Goal: Transaction & Acquisition: Purchase product/service

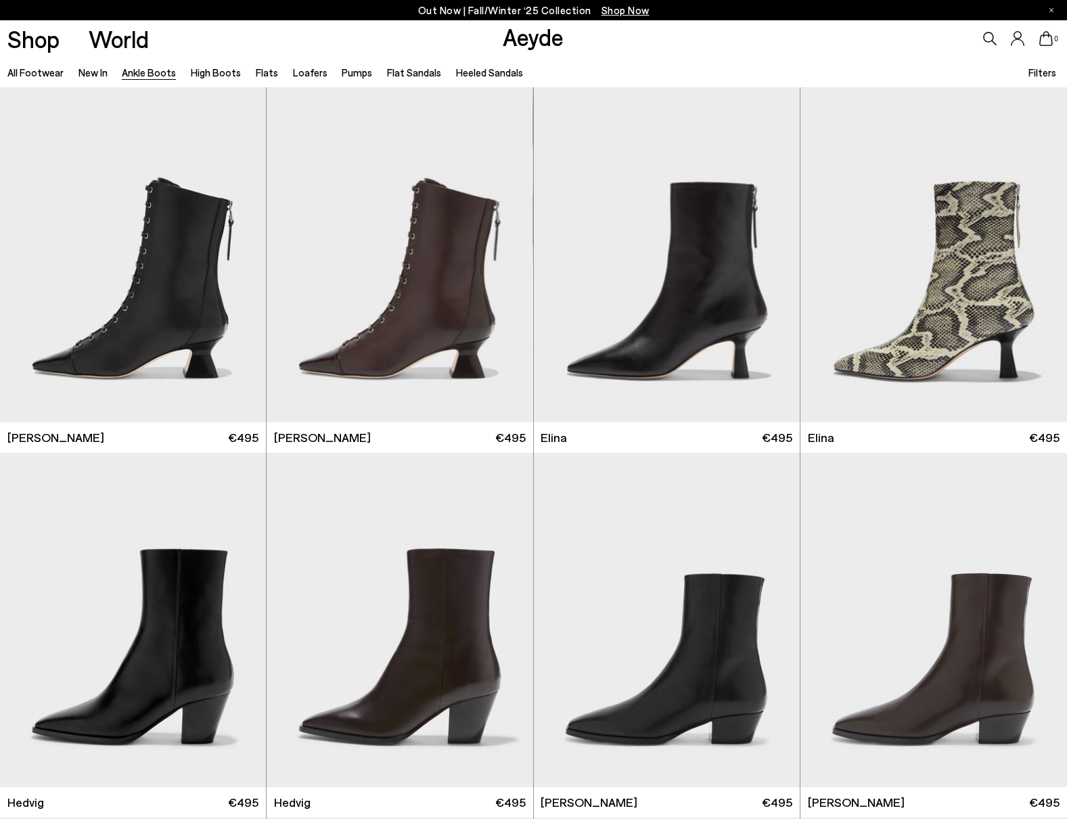
click at [1042, 72] on span "Filters" at bounding box center [1043, 72] width 28 height 12
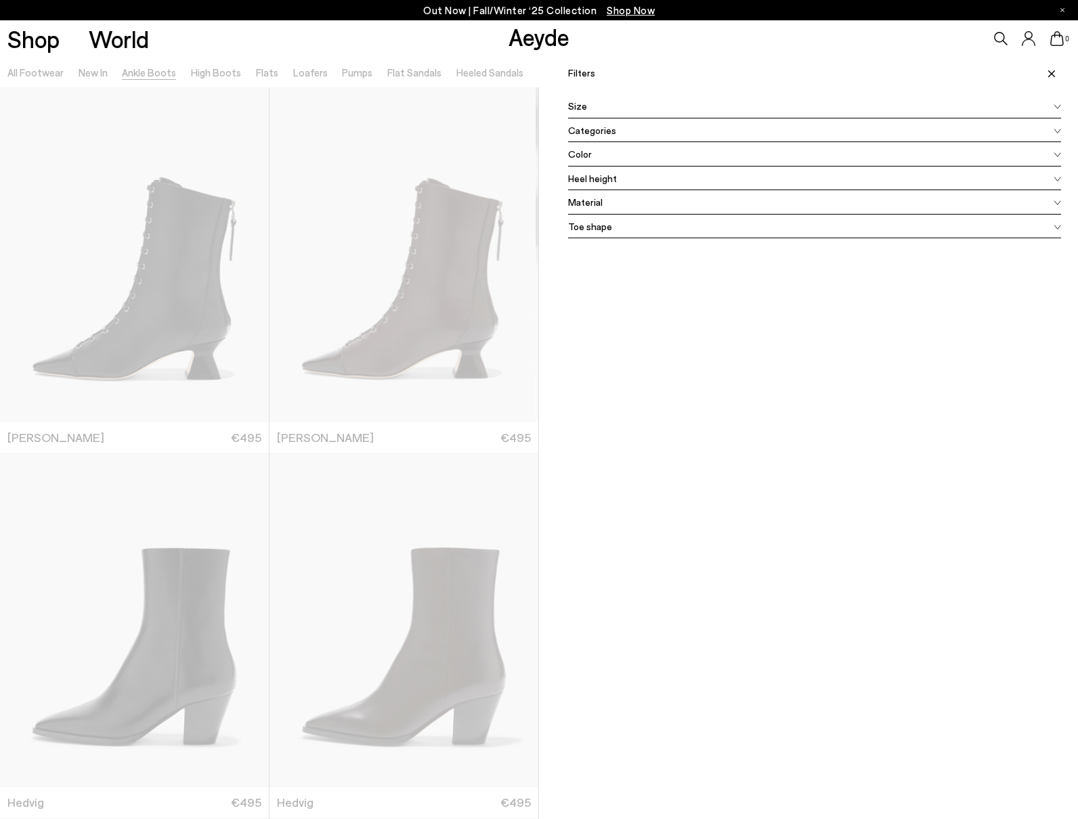
click at [596, 154] on div "Color" at bounding box center [814, 154] width 493 height 24
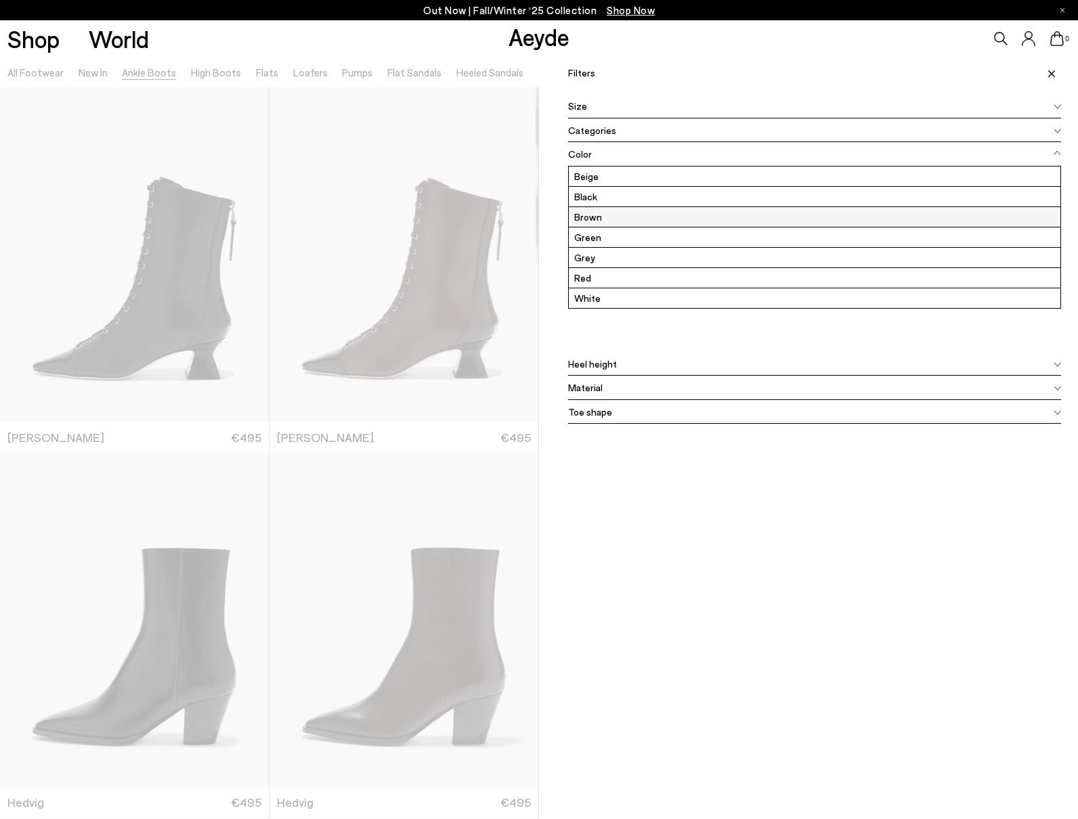
click at [594, 215] on label "Brown" at bounding box center [814, 217] width 491 height 20
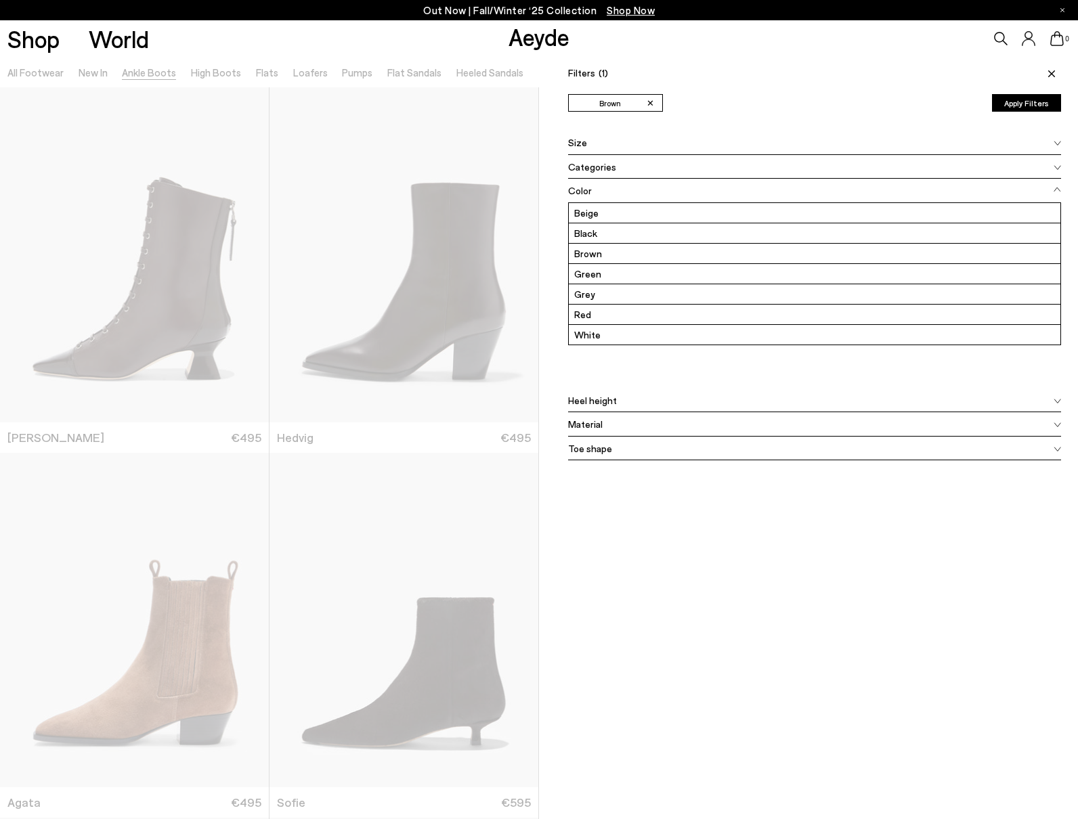
click at [1011, 98] on button "Apply Filters" at bounding box center [1026, 103] width 69 height 18
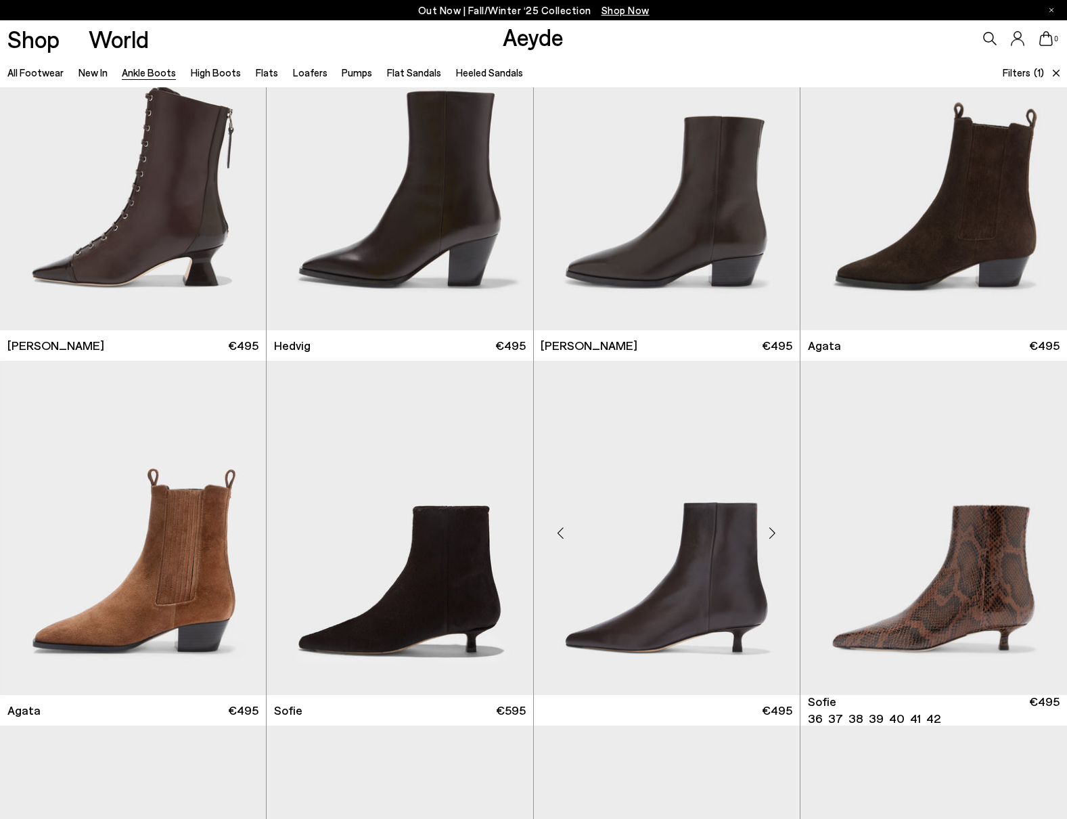
scroll to position [108, 0]
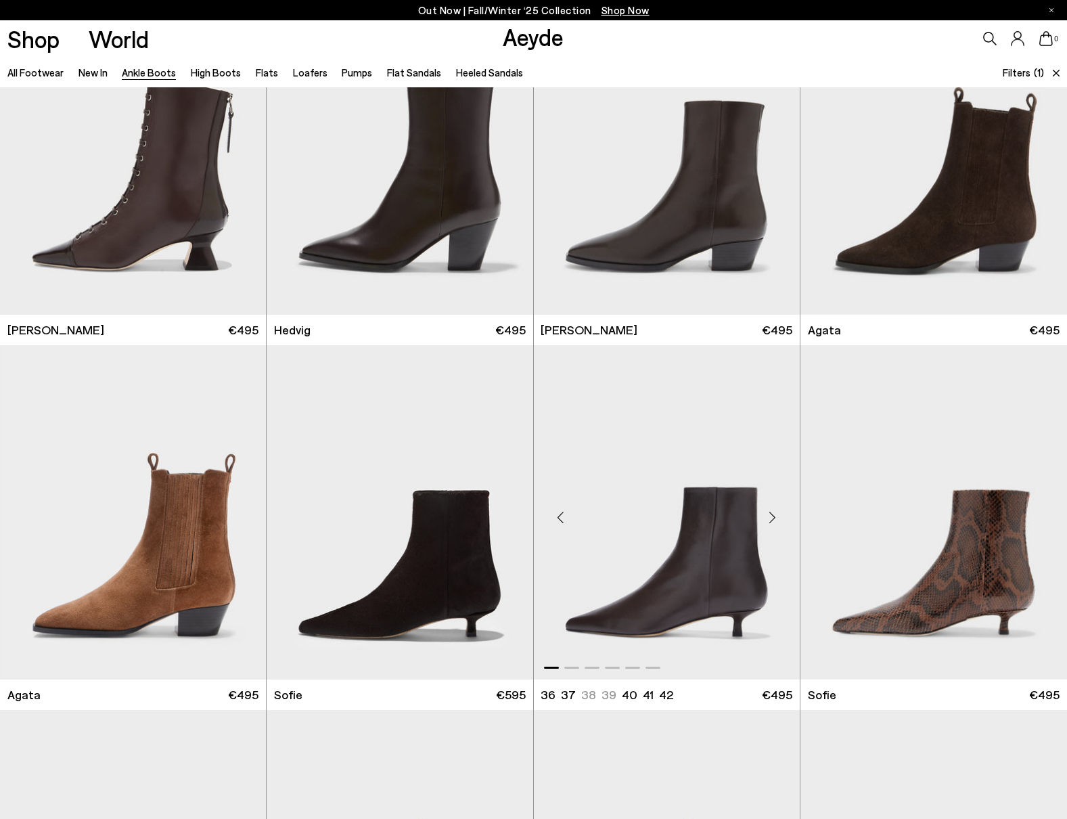
click at [774, 519] on div "Next slide" at bounding box center [773, 518] width 41 height 41
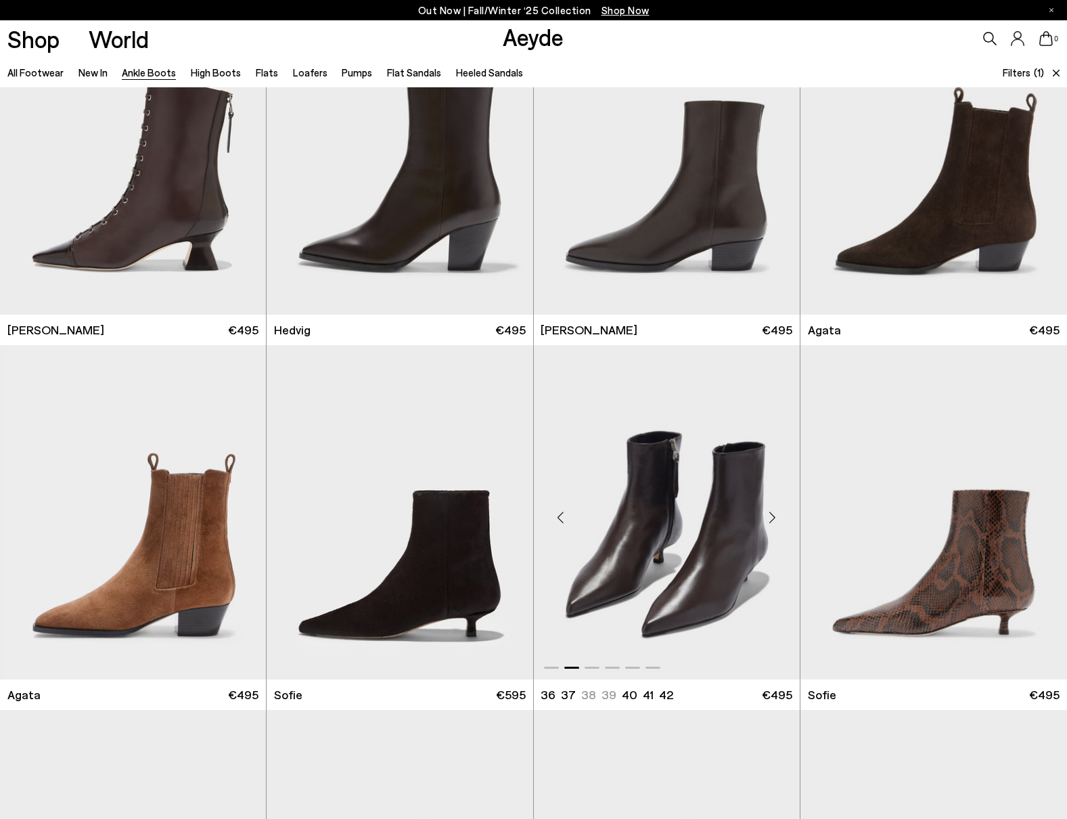
click at [774, 519] on div "Next slide" at bounding box center [773, 518] width 41 height 41
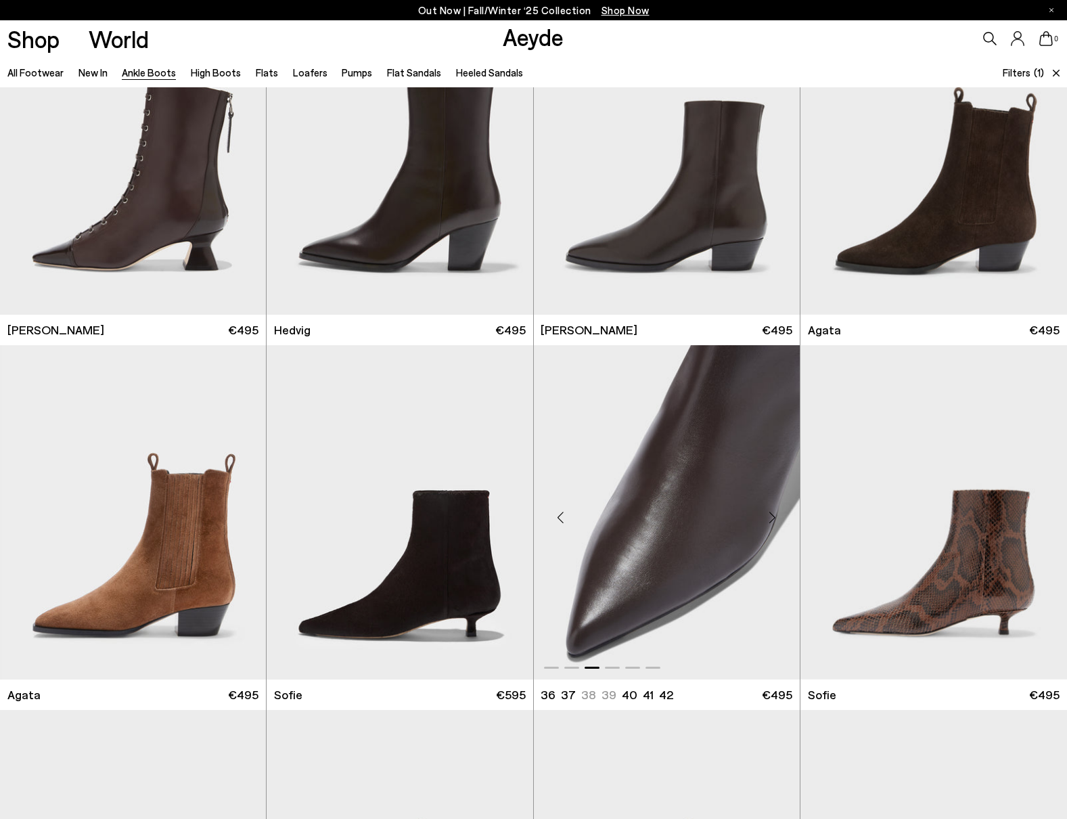
click at [774, 519] on div "Next slide" at bounding box center [773, 518] width 41 height 41
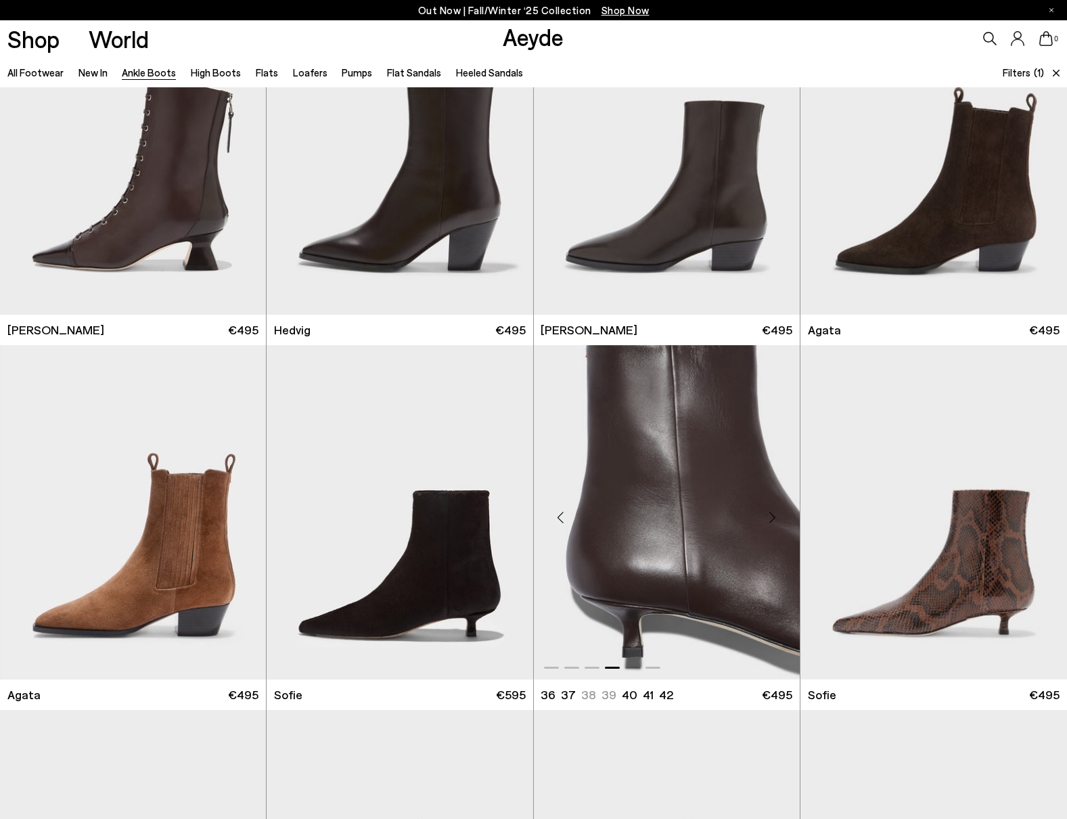
click at [774, 519] on div "Next slide" at bounding box center [773, 518] width 41 height 41
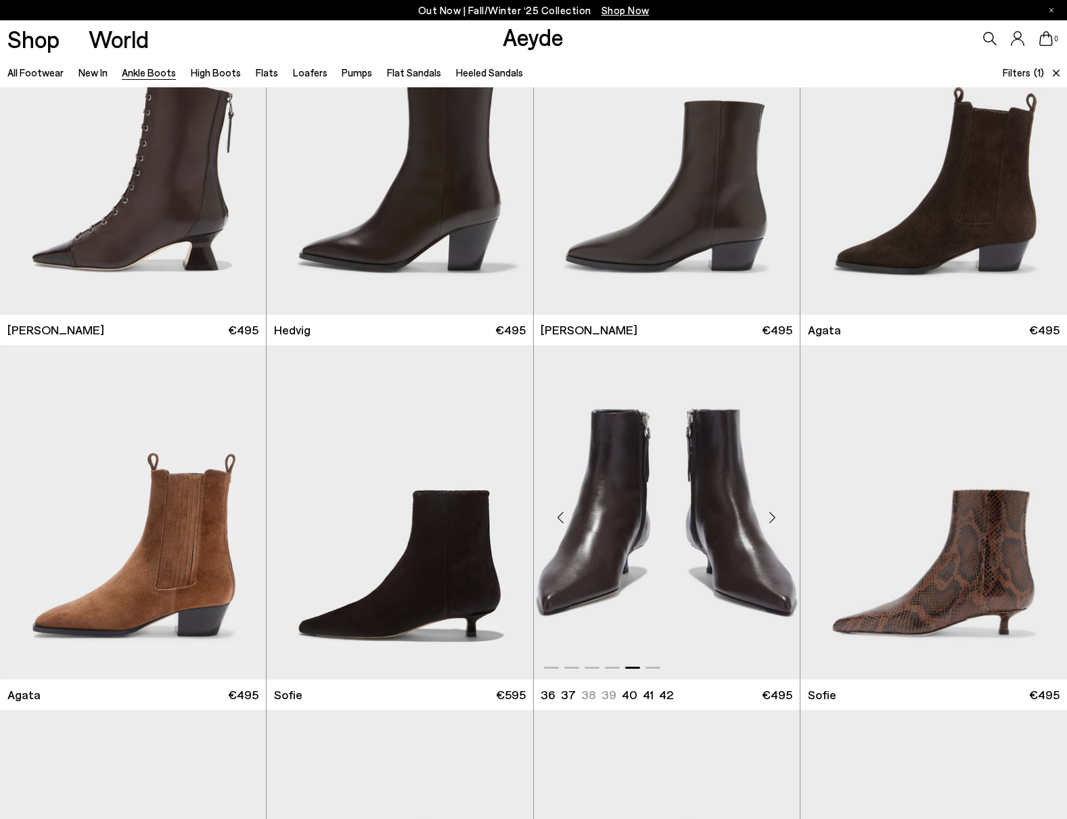
click at [774, 519] on div "Next slide" at bounding box center [773, 518] width 41 height 41
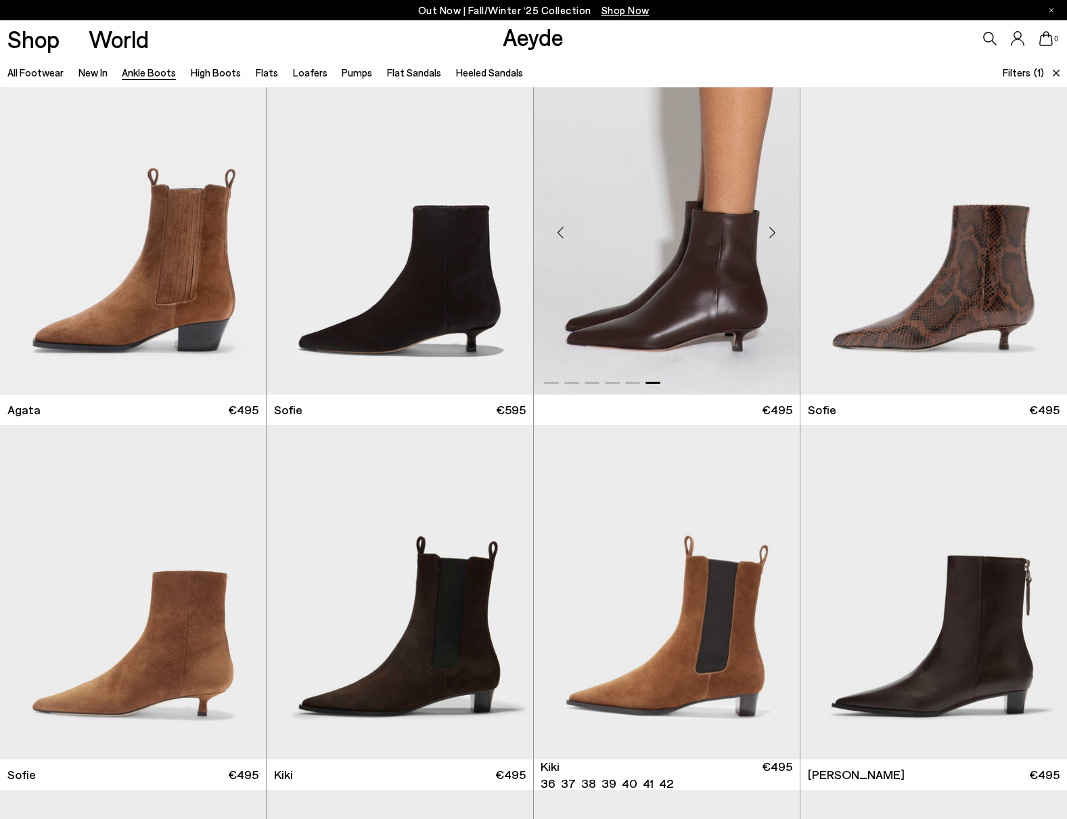
scroll to position [447, 0]
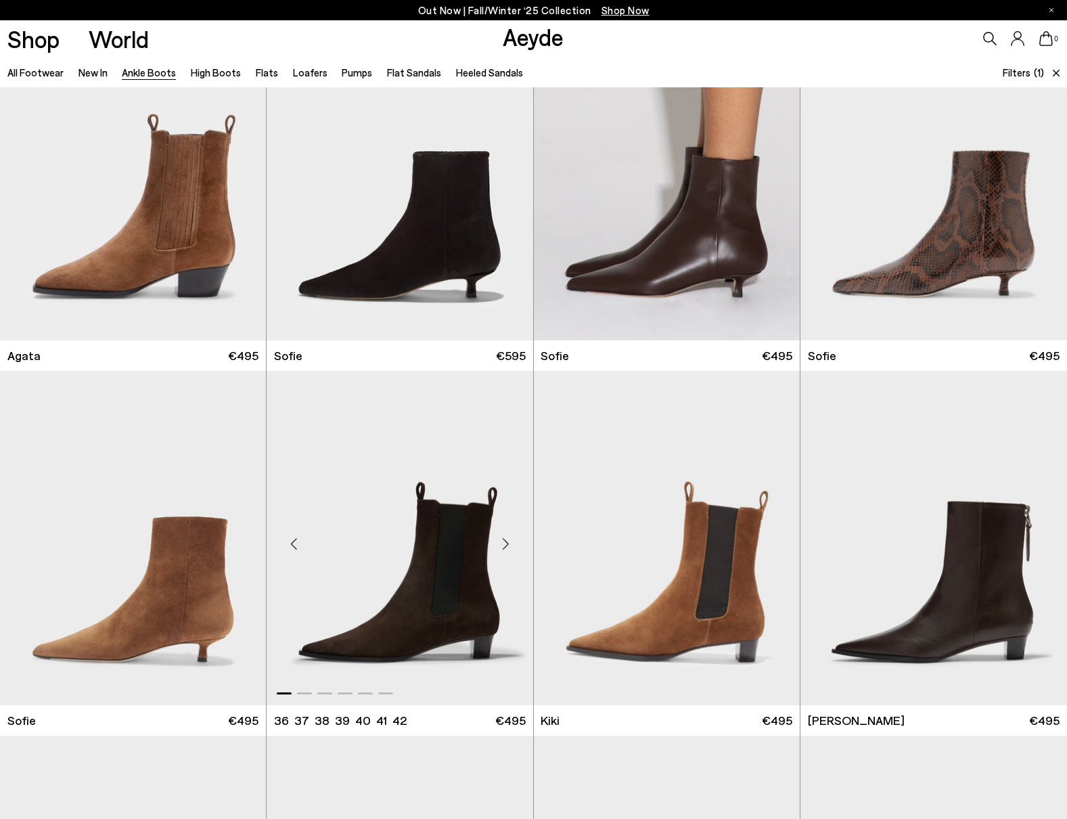
click at [501, 547] on div "Next slide" at bounding box center [506, 543] width 41 height 41
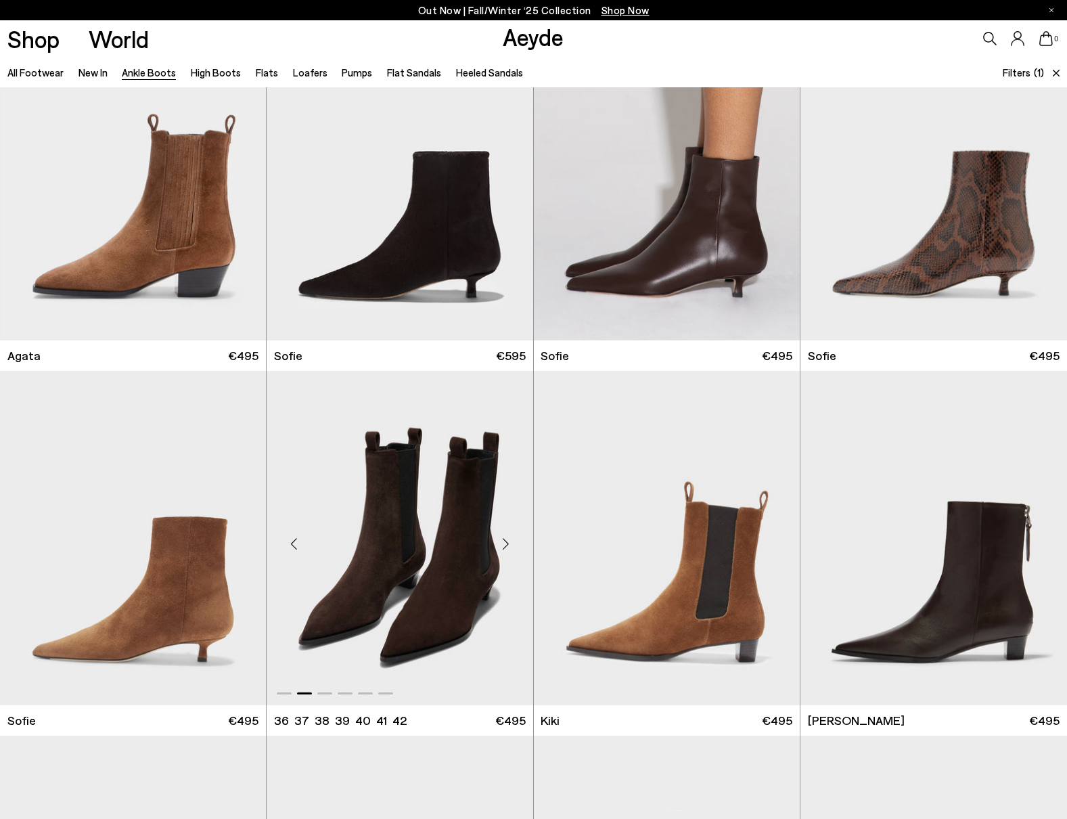
click at [501, 547] on div "Next slide" at bounding box center [506, 543] width 41 height 41
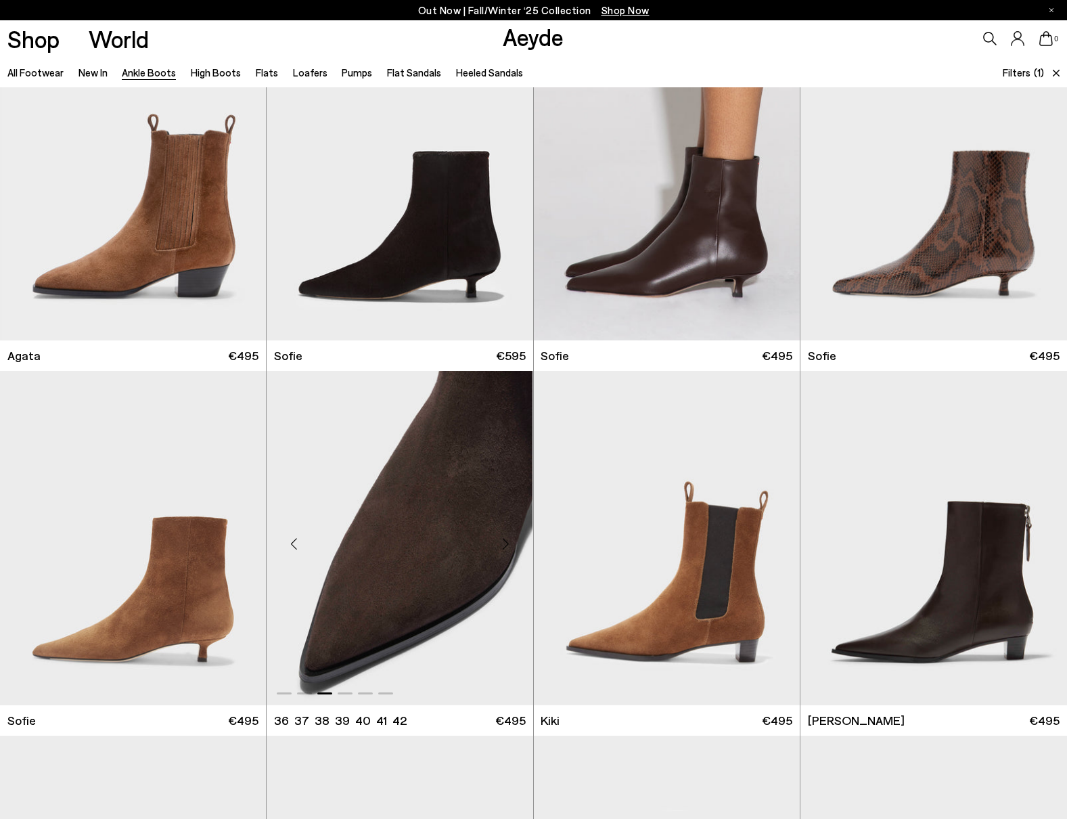
click at [501, 547] on div "Next slide" at bounding box center [506, 543] width 41 height 41
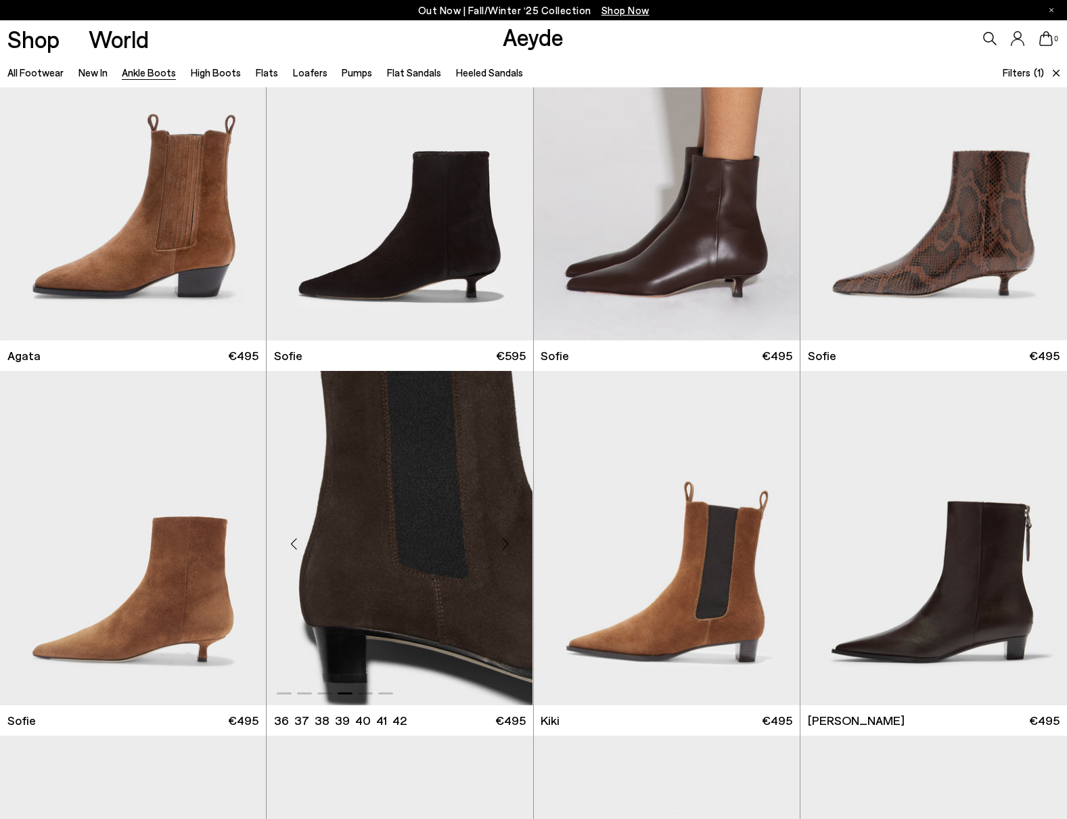
click at [501, 547] on div "Next slide" at bounding box center [506, 543] width 41 height 41
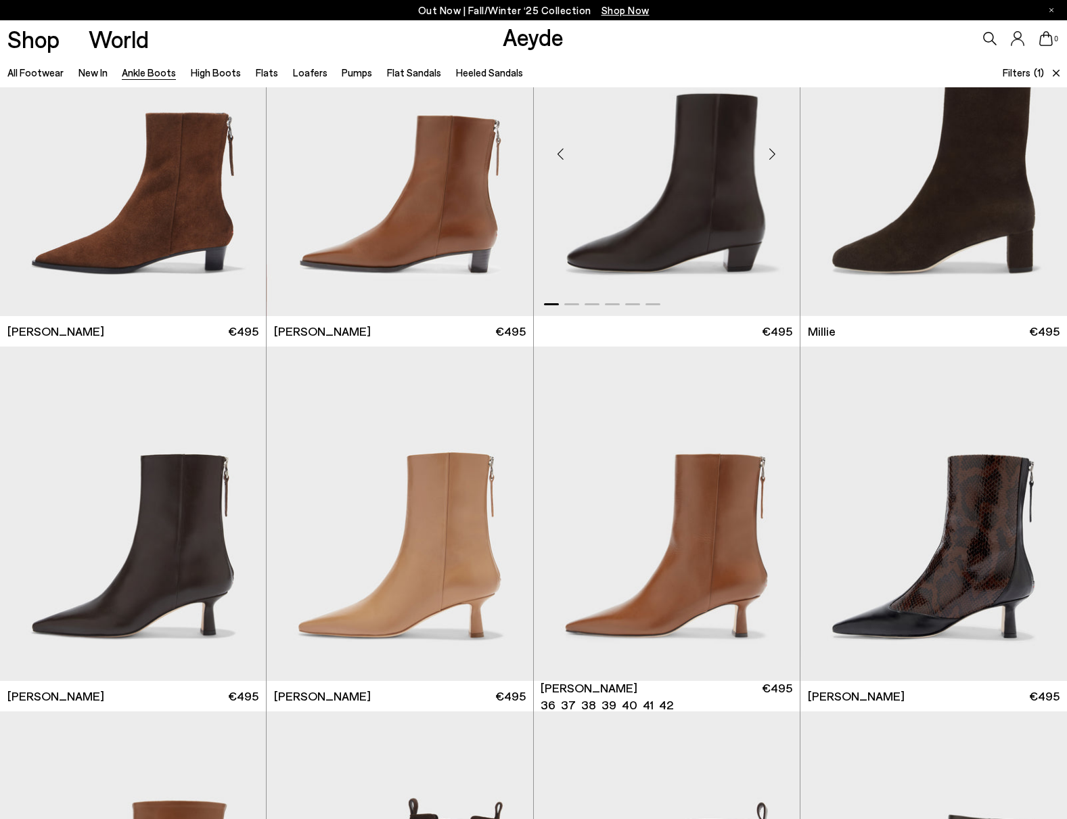
scroll to position [1208, 0]
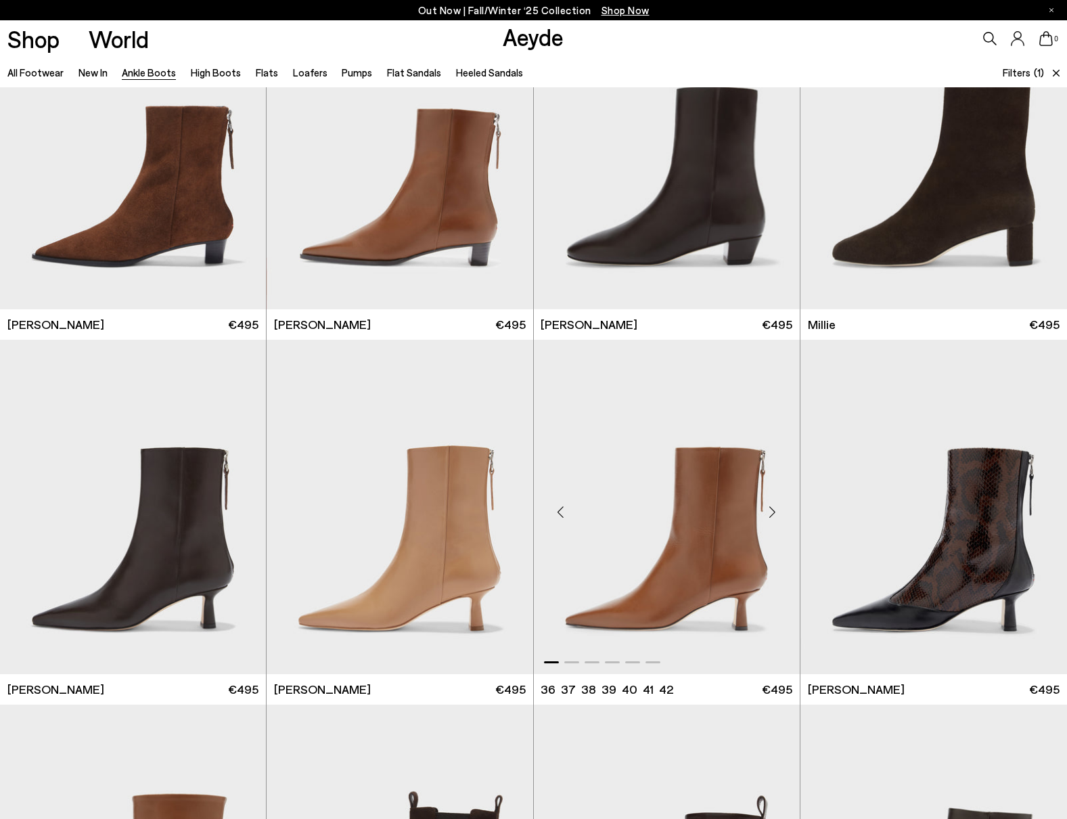
click at [774, 510] on div "Next slide" at bounding box center [773, 512] width 41 height 41
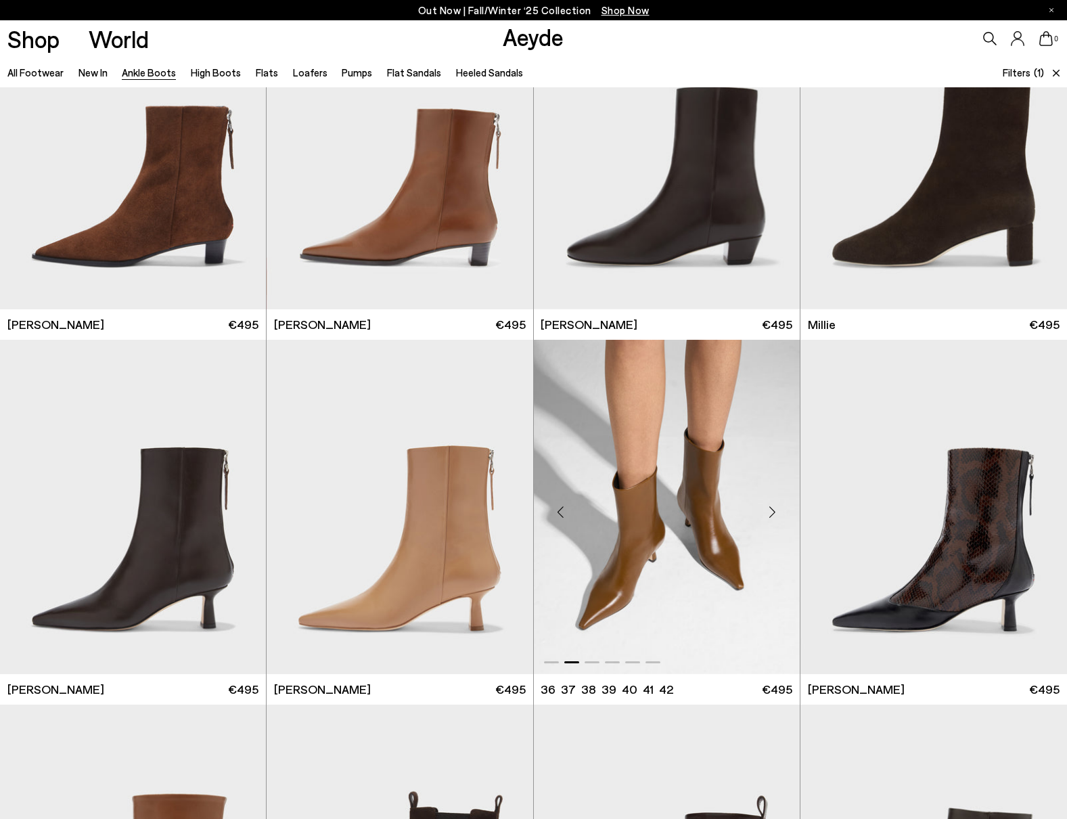
click at [774, 510] on div "Next slide" at bounding box center [773, 512] width 41 height 41
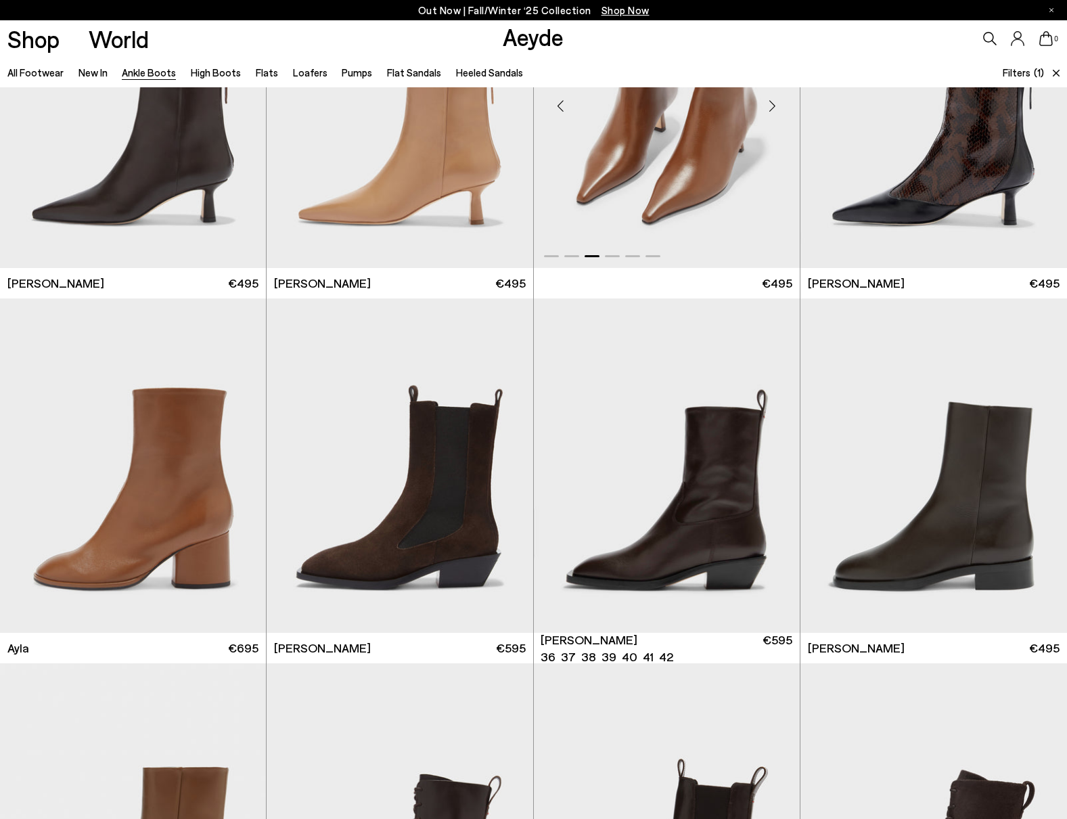
scroll to position [1623, 0]
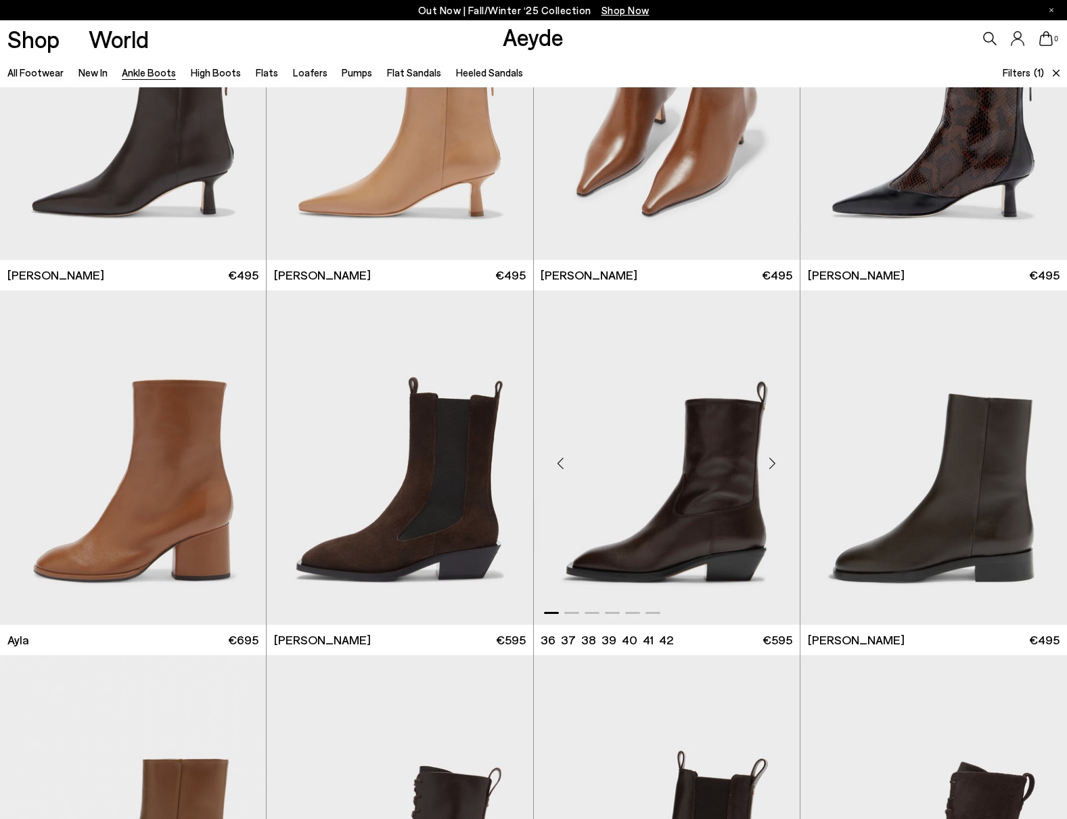
click at [776, 467] on div "Next slide" at bounding box center [773, 463] width 41 height 41
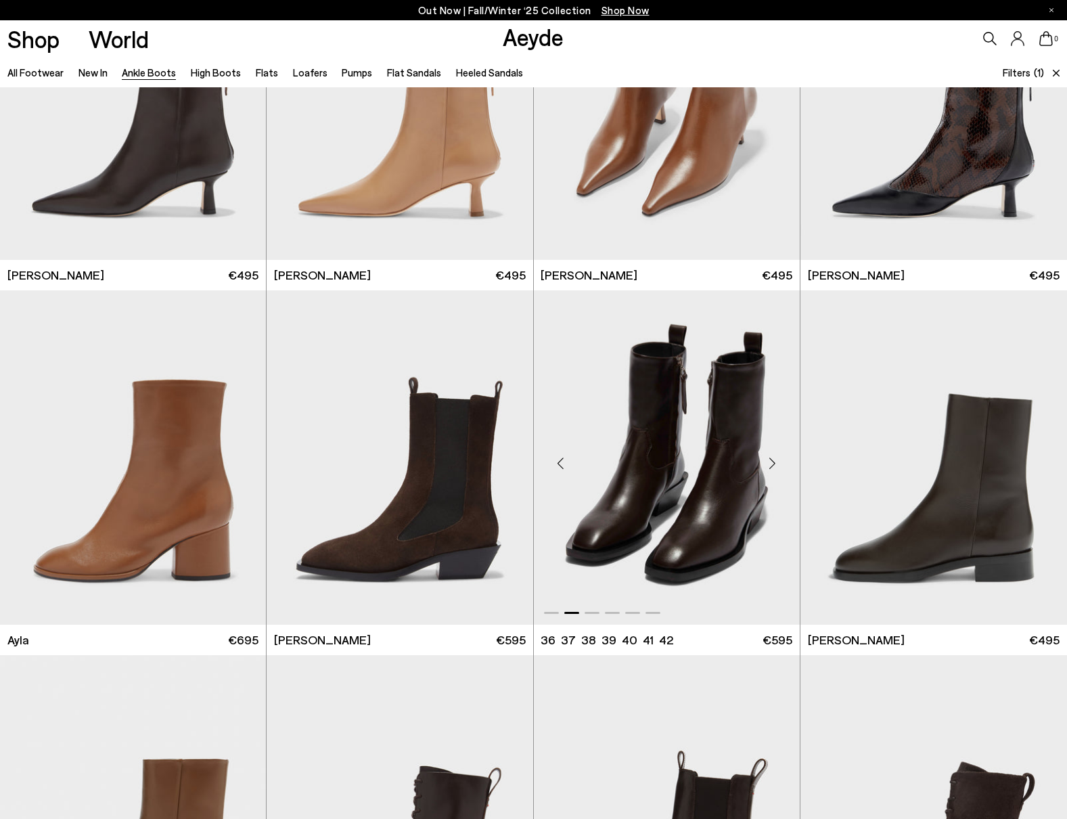
click at [776, 467] on div "Next slide" at bounding box center [773, 463] width 41 height 41
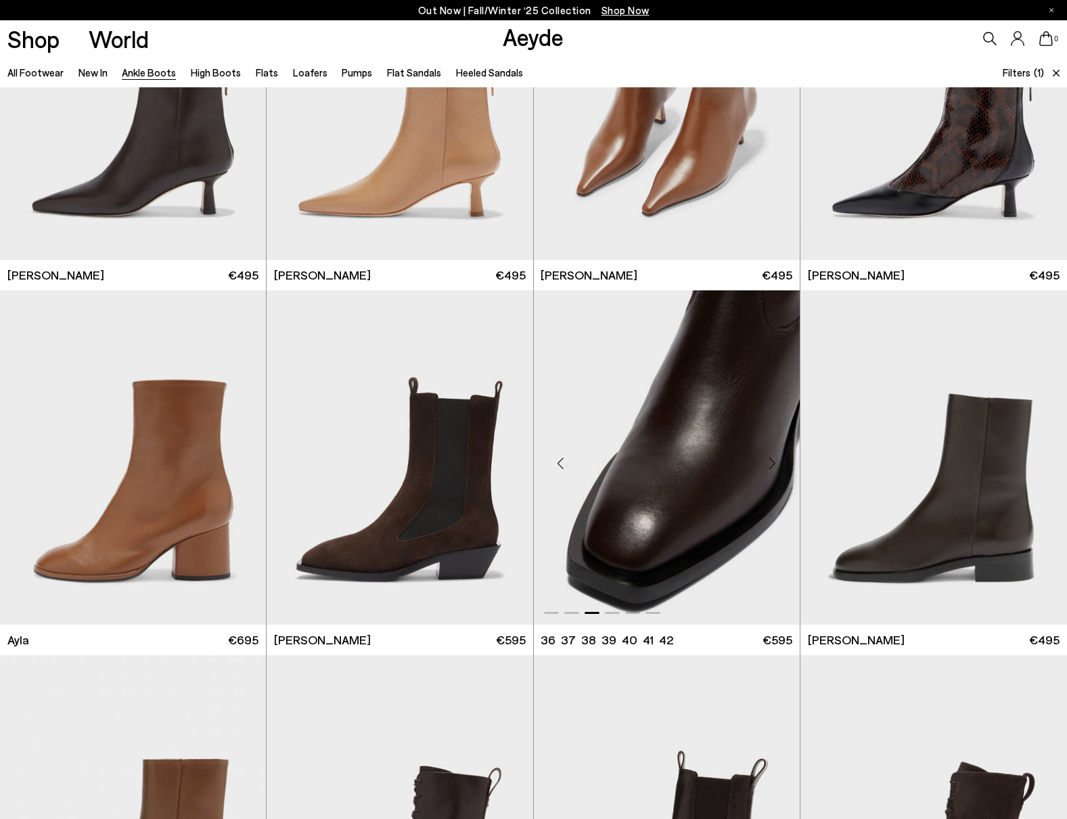
click at [776, 467] on div "Next slide" at bounding box center [773, 463] width 41 height 41
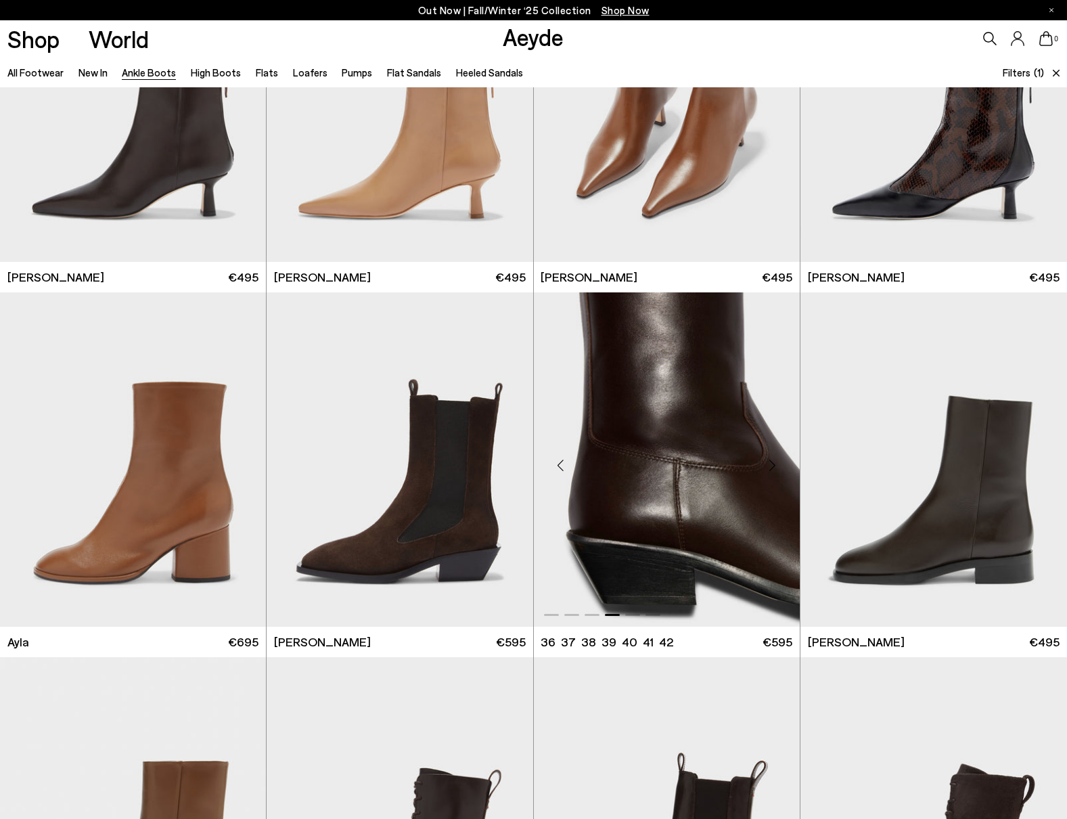
scroll to position [1600, 0]
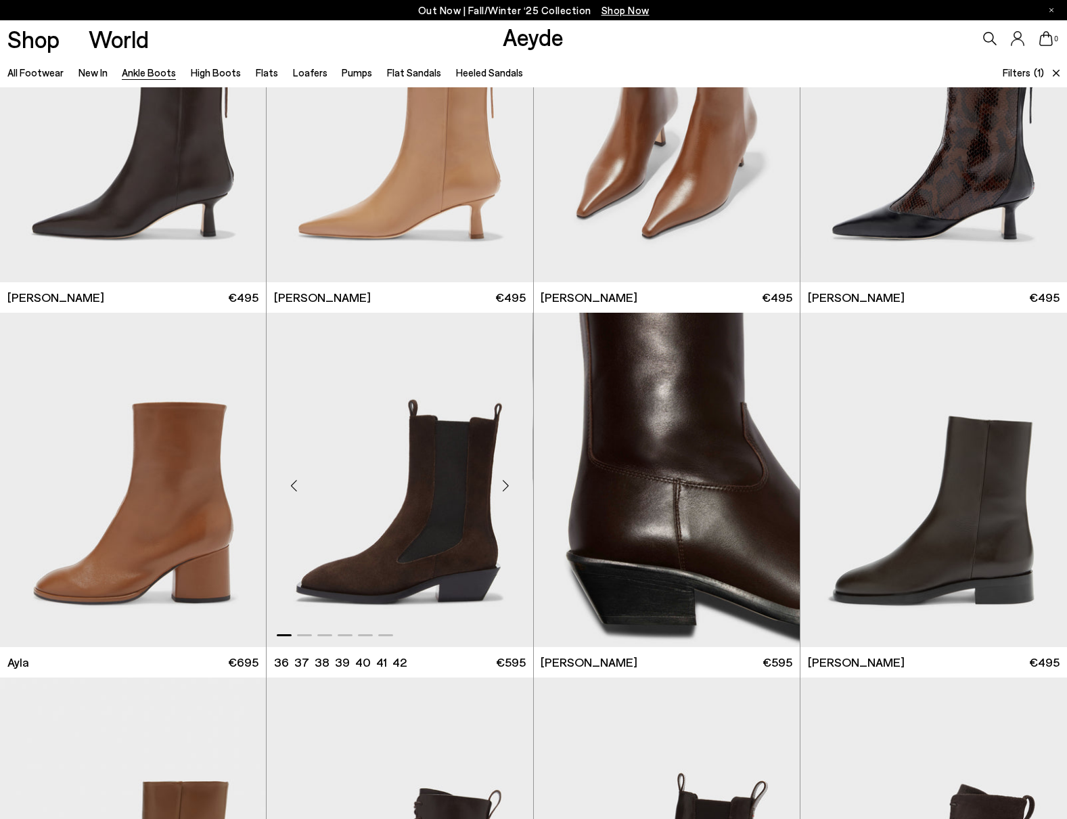
click at [509, 483] on div "Next slide" at bounding box center [506, 485] width 41 height 41
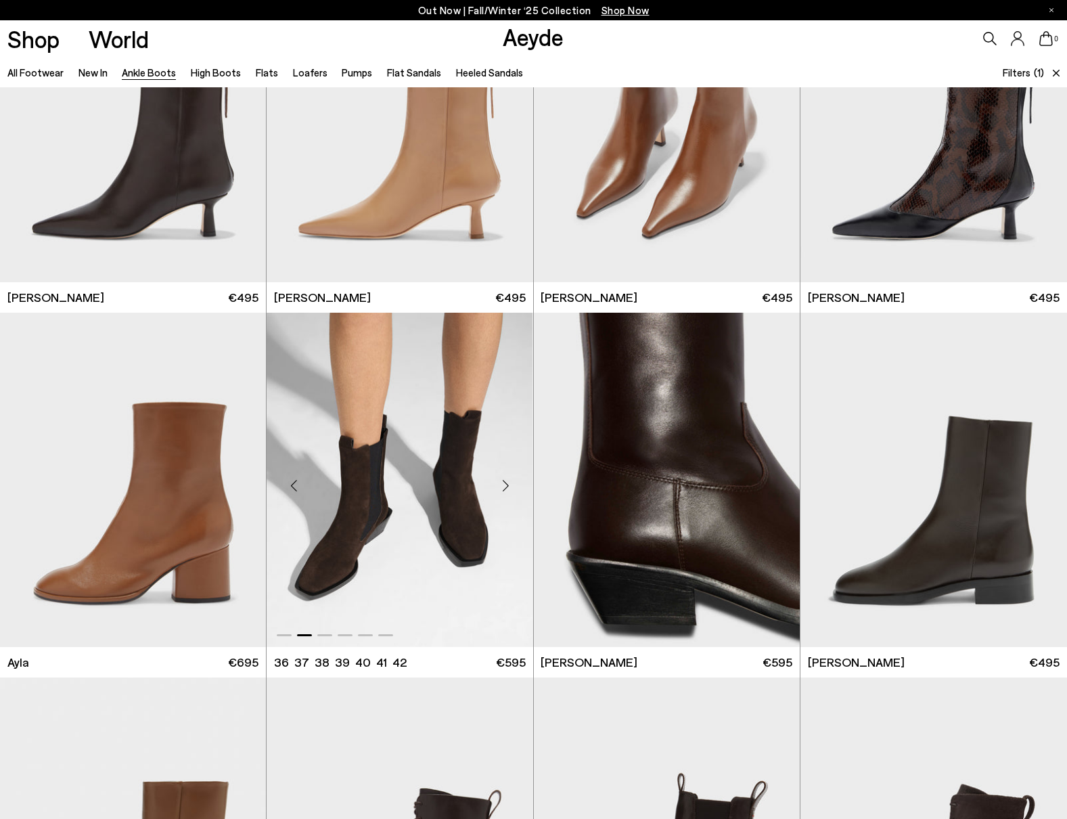
click at [509, 483] on div "Next slide" at bounding box center [506, 485] width 41 height 41
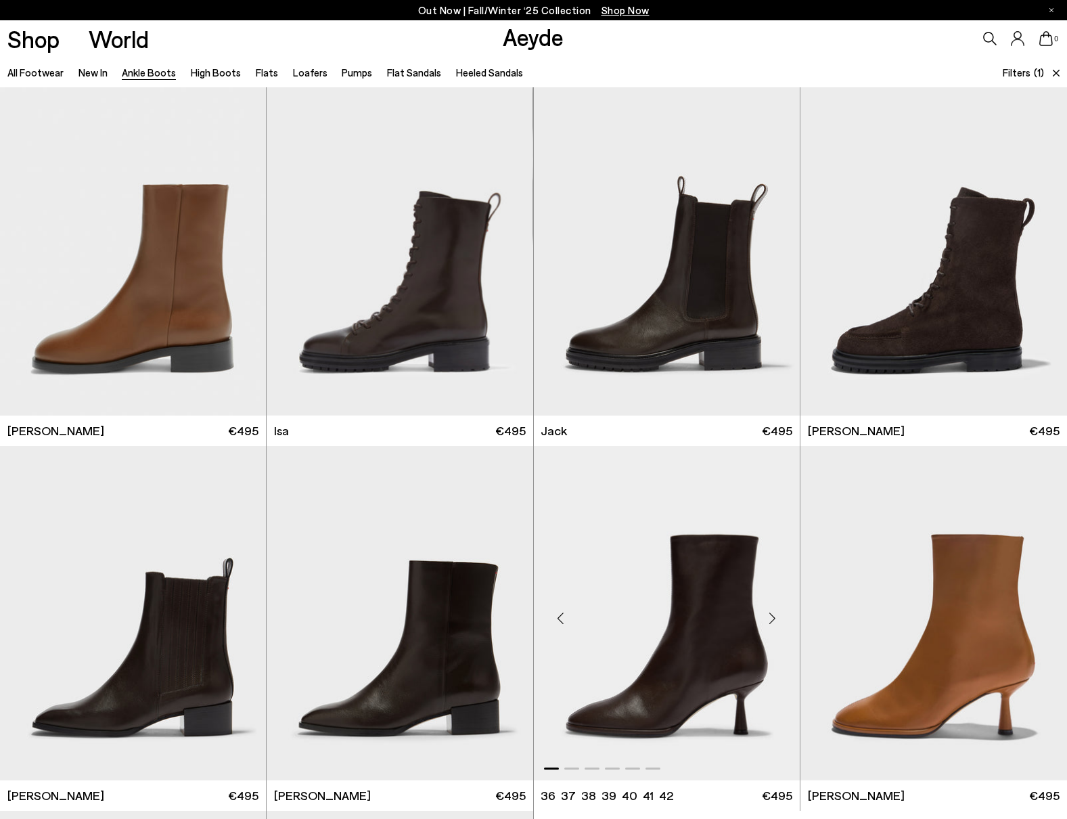
scroll to position [2312, 0]
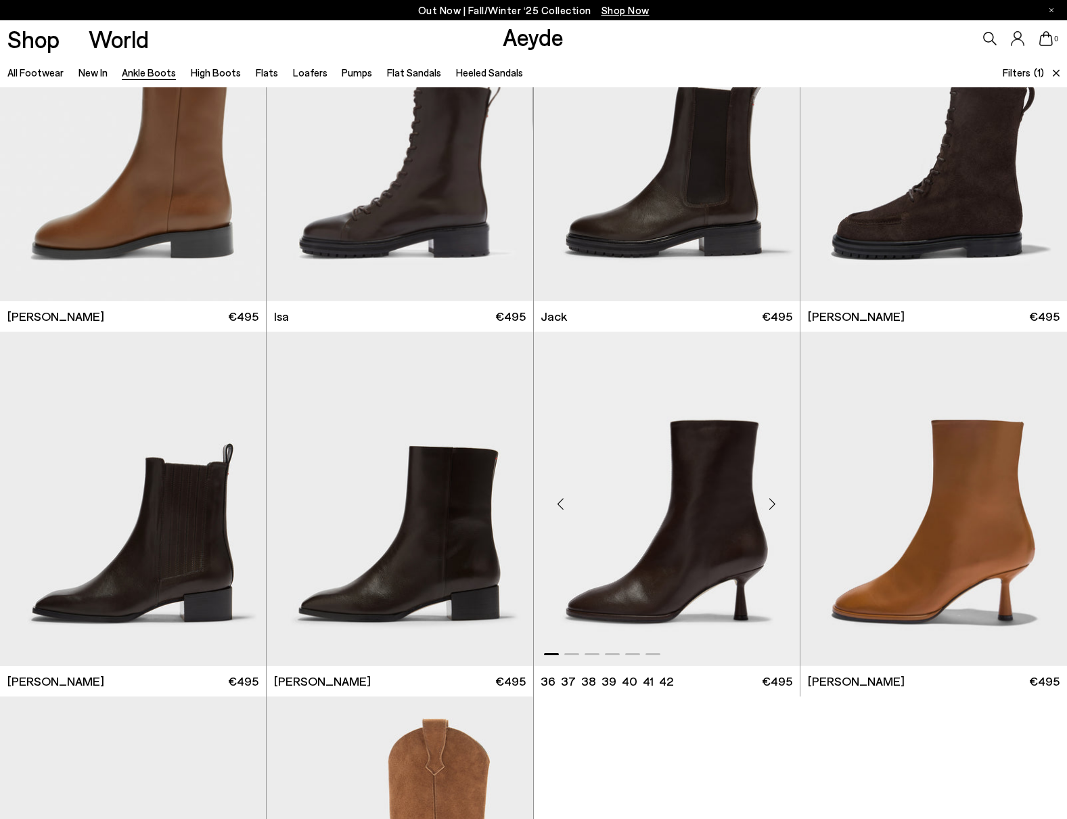
click at [770, 508] on div "Next slide" at bounding box center [773, 504] width 41 height 41
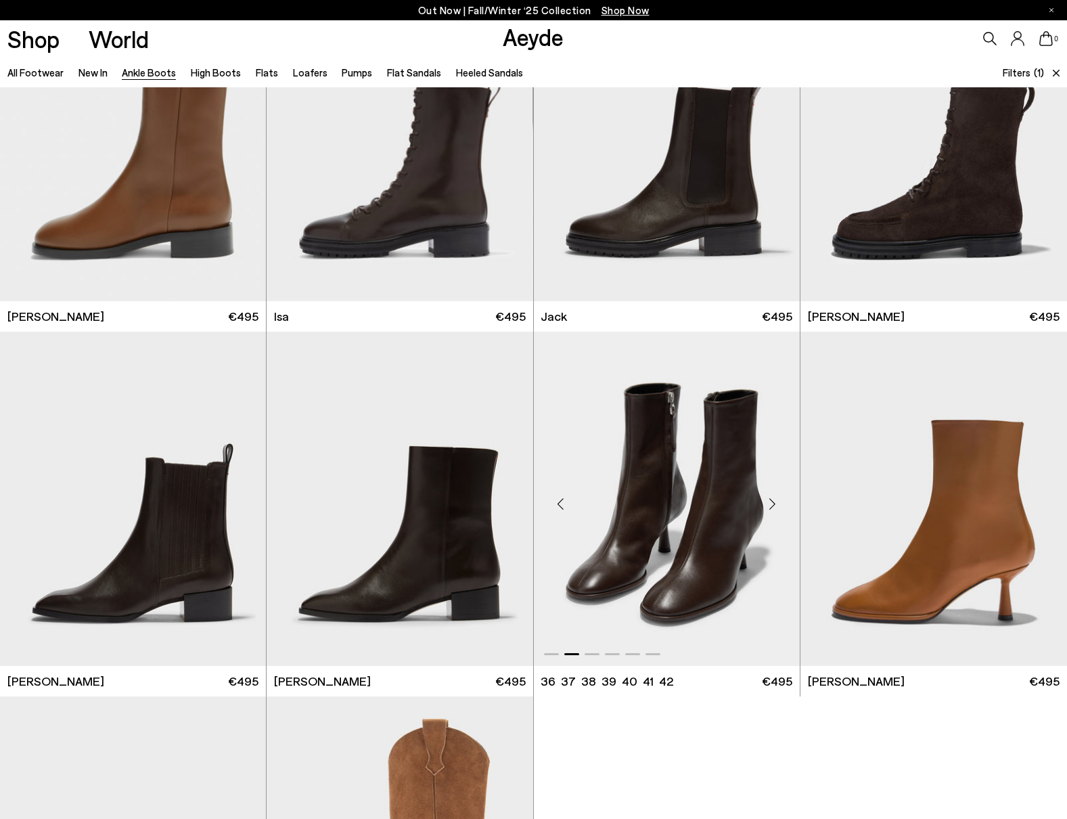
click at [770, 508] on div "Next slide" at bounding box center [773, 504] width 41 height 41
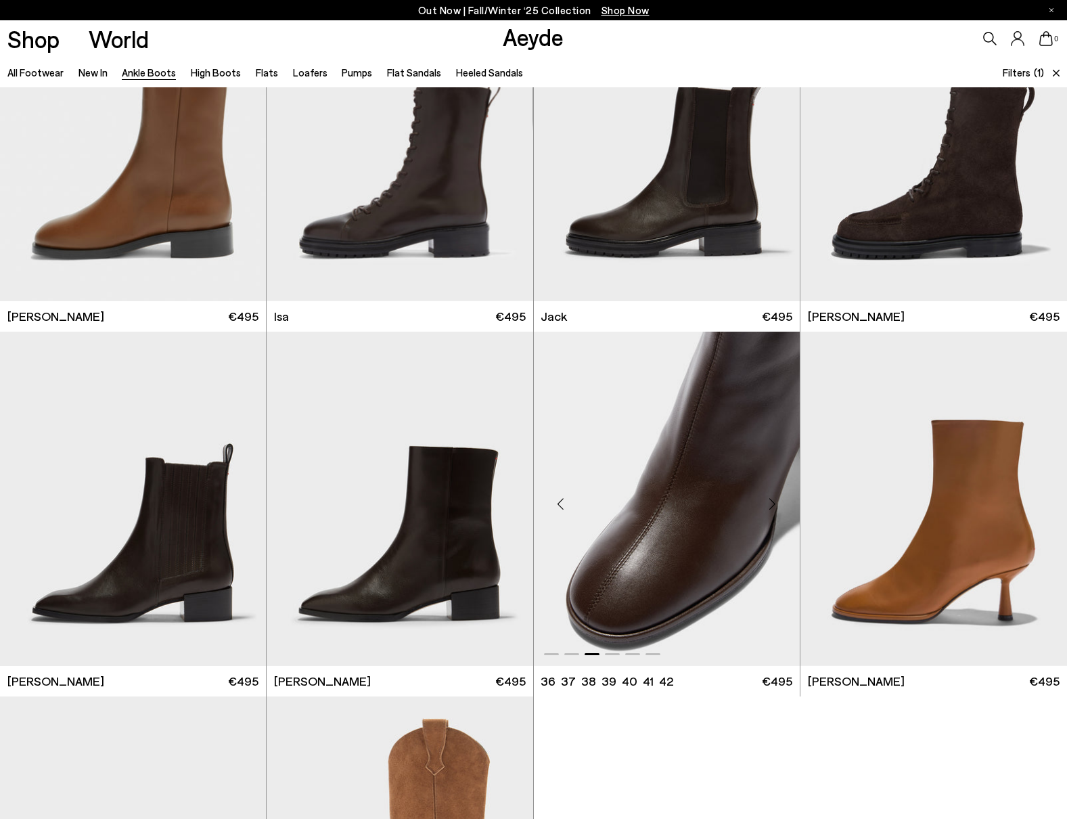
click at [770, 508] on div "Next slide" at bounding box center [773, 504] width 41 height 41
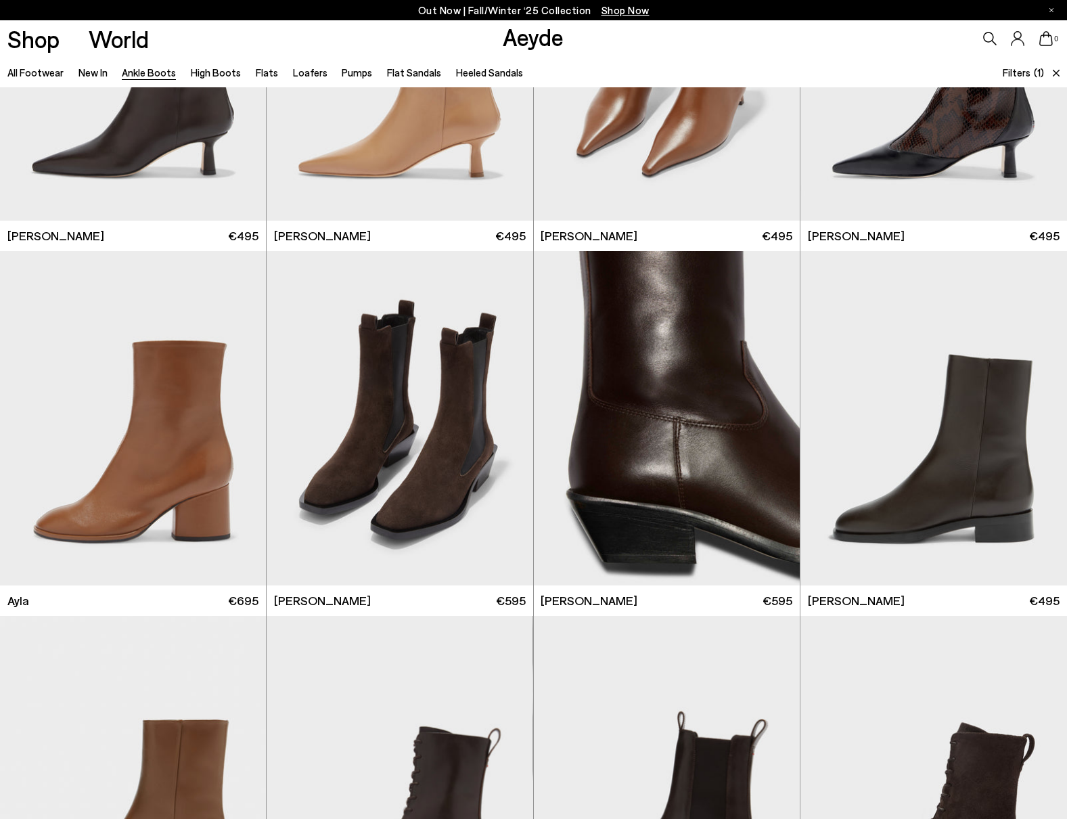
scroll to position [1533, 0]
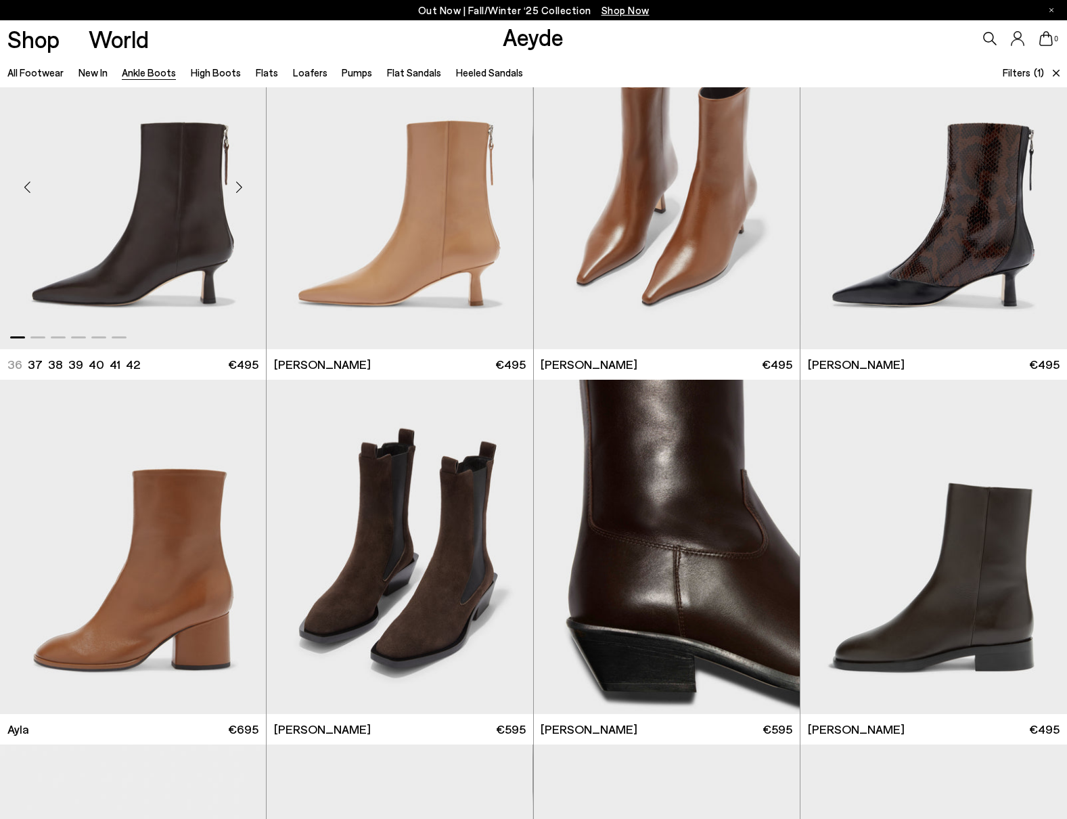
click at [240, 185] on div "Next slide" at bounding box center [239, 187] width 41 height 41
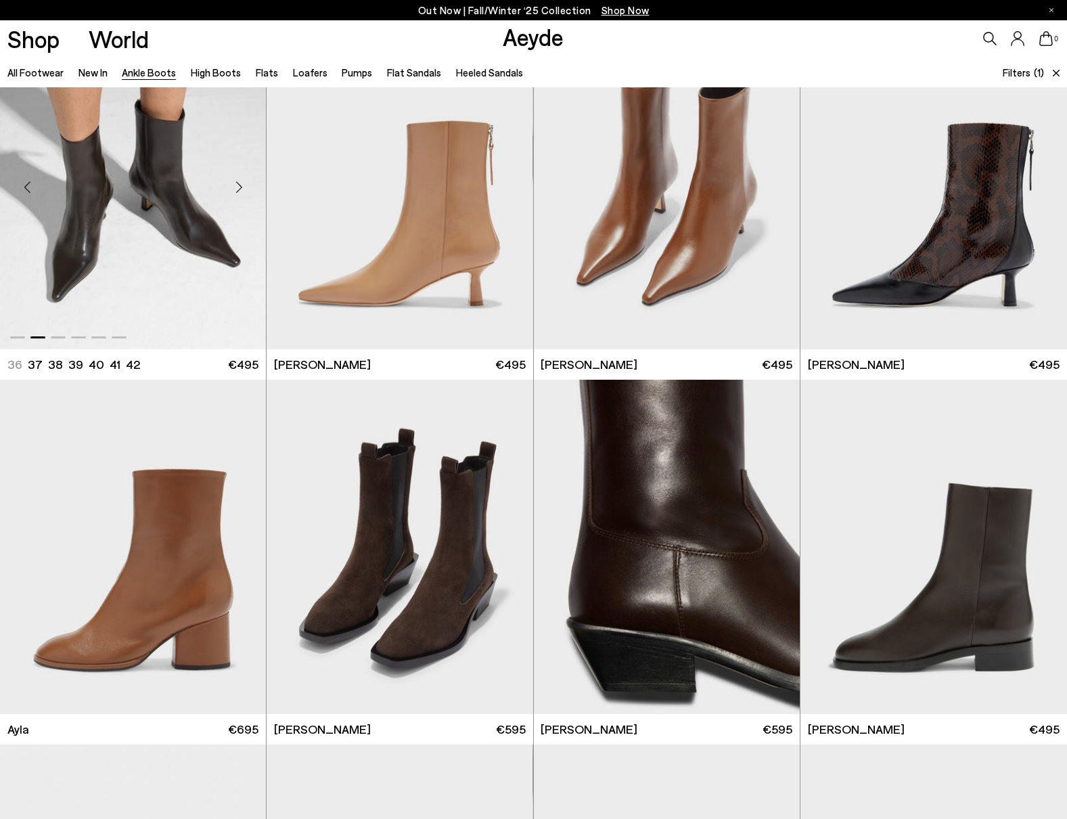
click at [240, 185] on div "Next slide" at bounding box center [239, 187] width 41 height 41
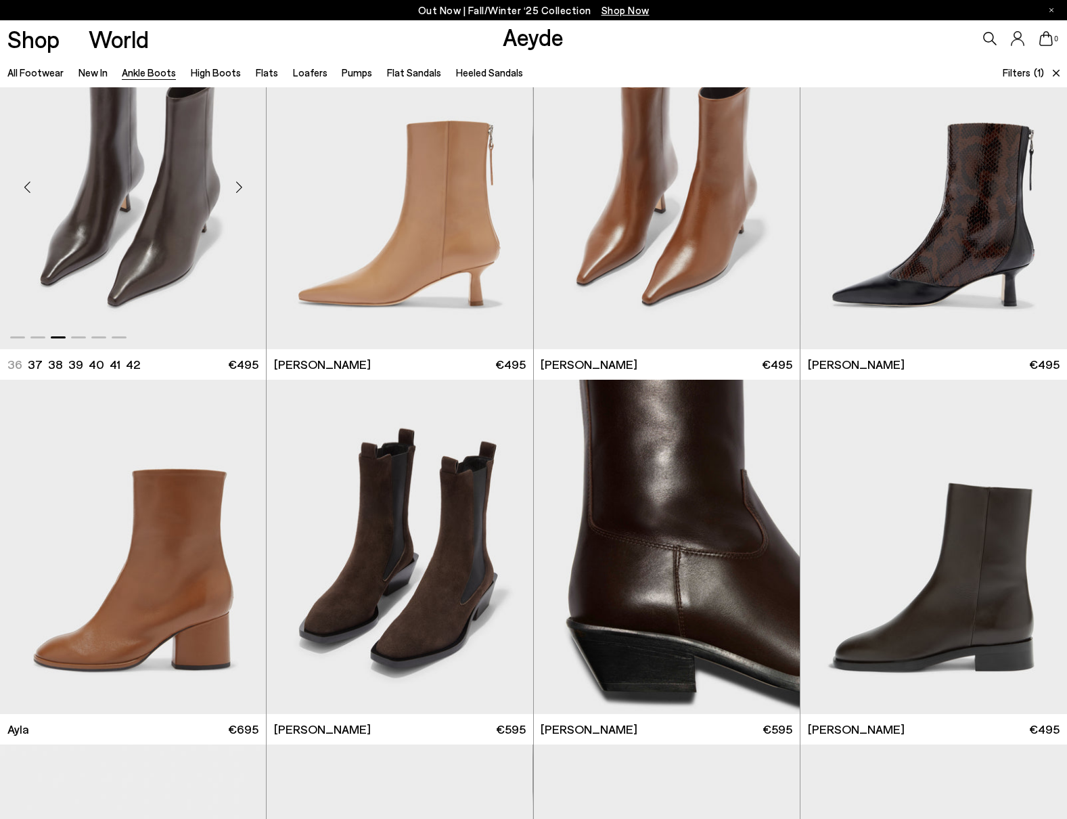
click at [240, 185] on div "Next slide" at bounding box center [239, 187] width 41 height 41
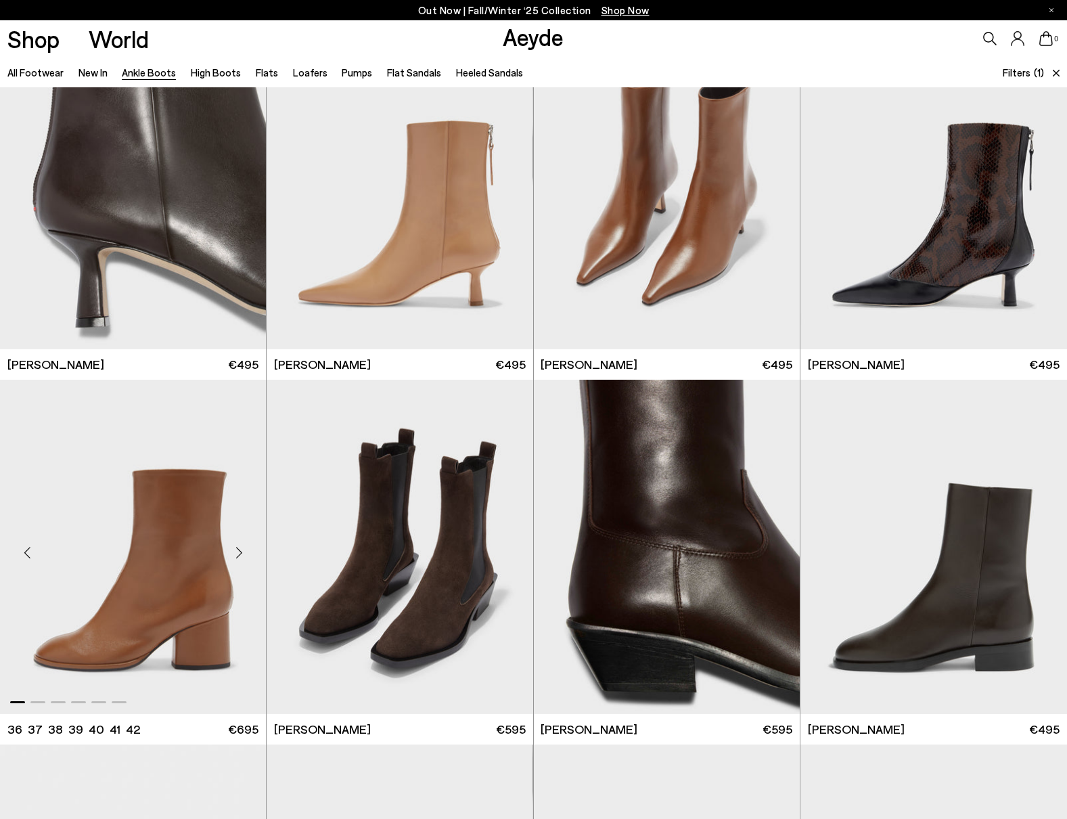
click at [241, 551] on div "Next slide" at bounding box center [239, 552] width 41 height 41
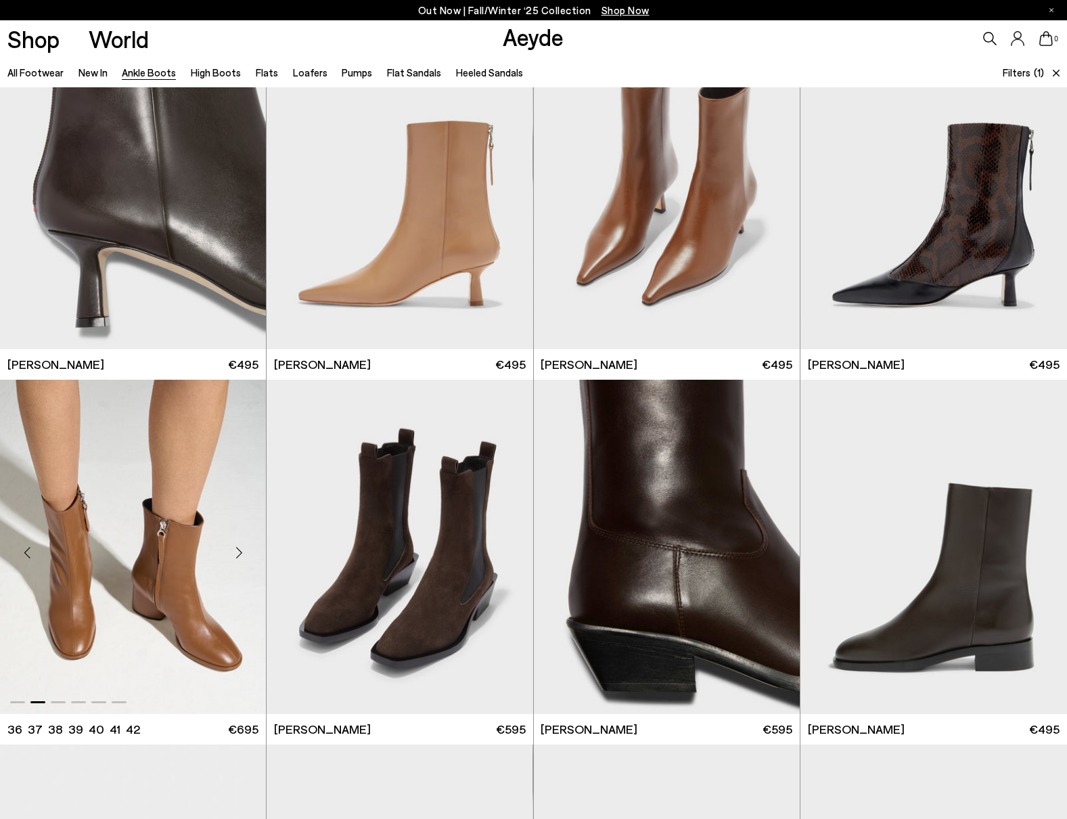
click at [241, 551] on div "Next slide" at bounding box center [239, 552] width 41 height 41
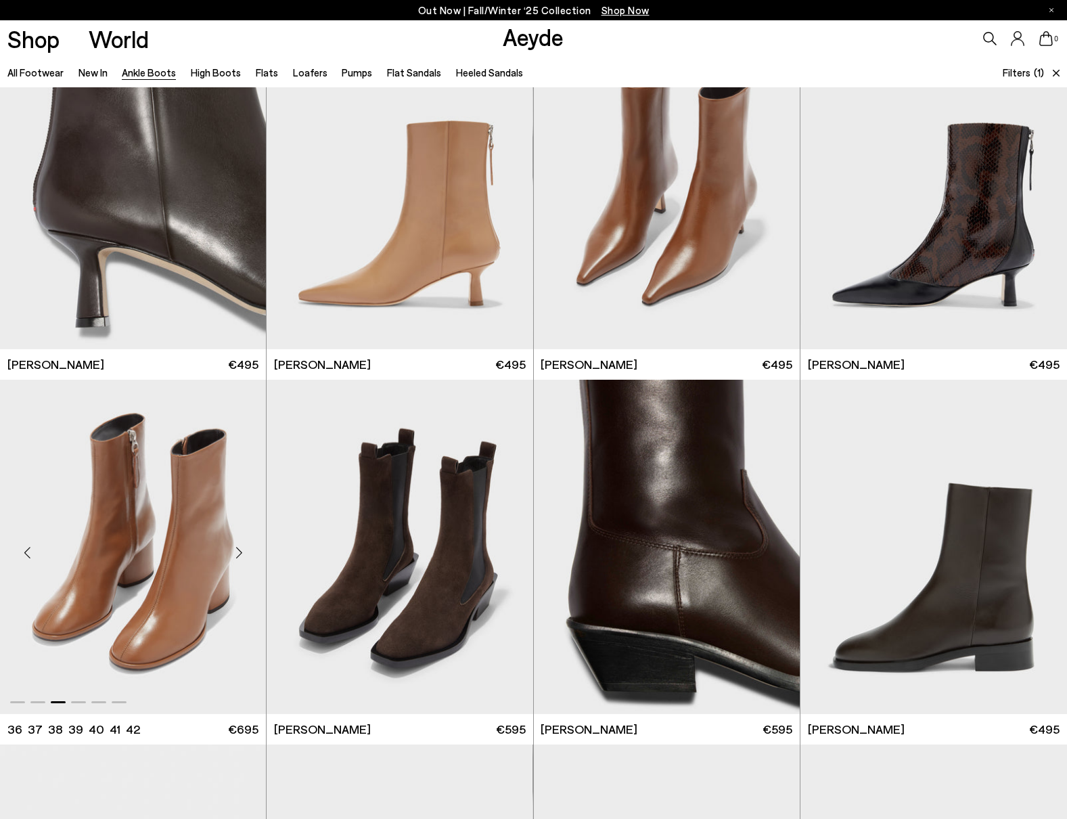
click at [241, 551] on div "Next slide" at bounding box center [239, 552] width 41 height 41
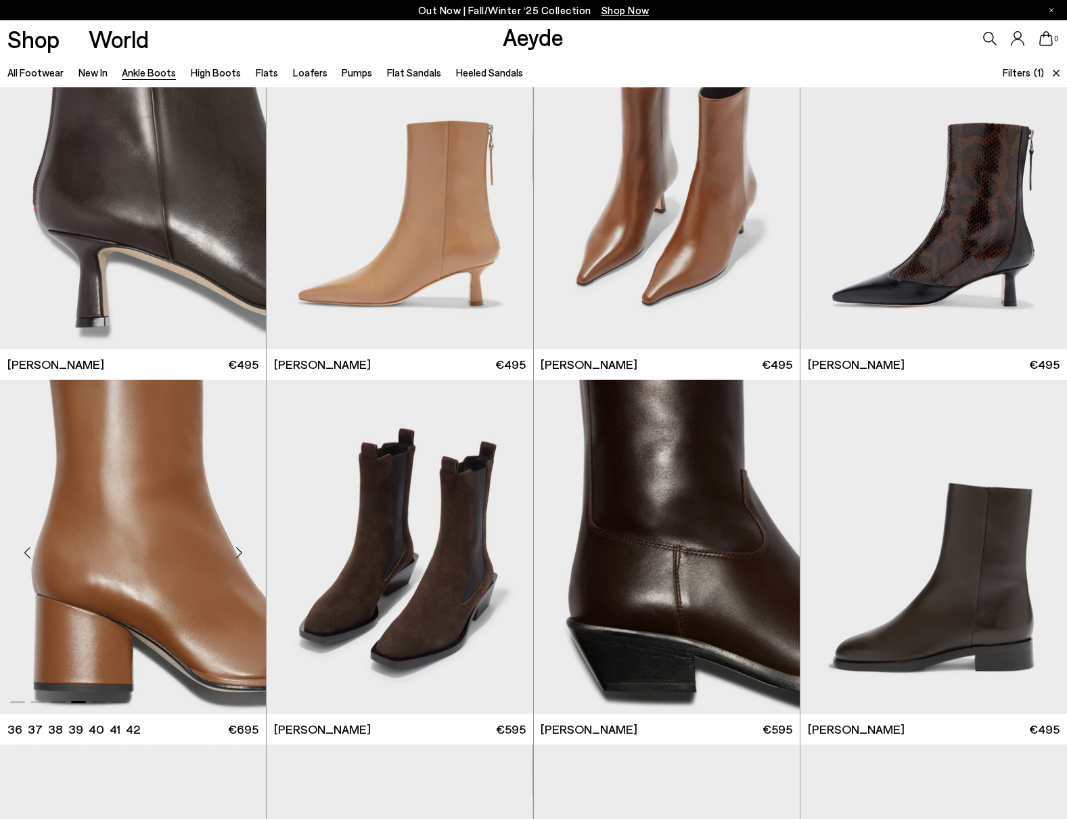
click at [241, 551] on div "Next slide" at bounding box center [239, 552] width 41 height 41
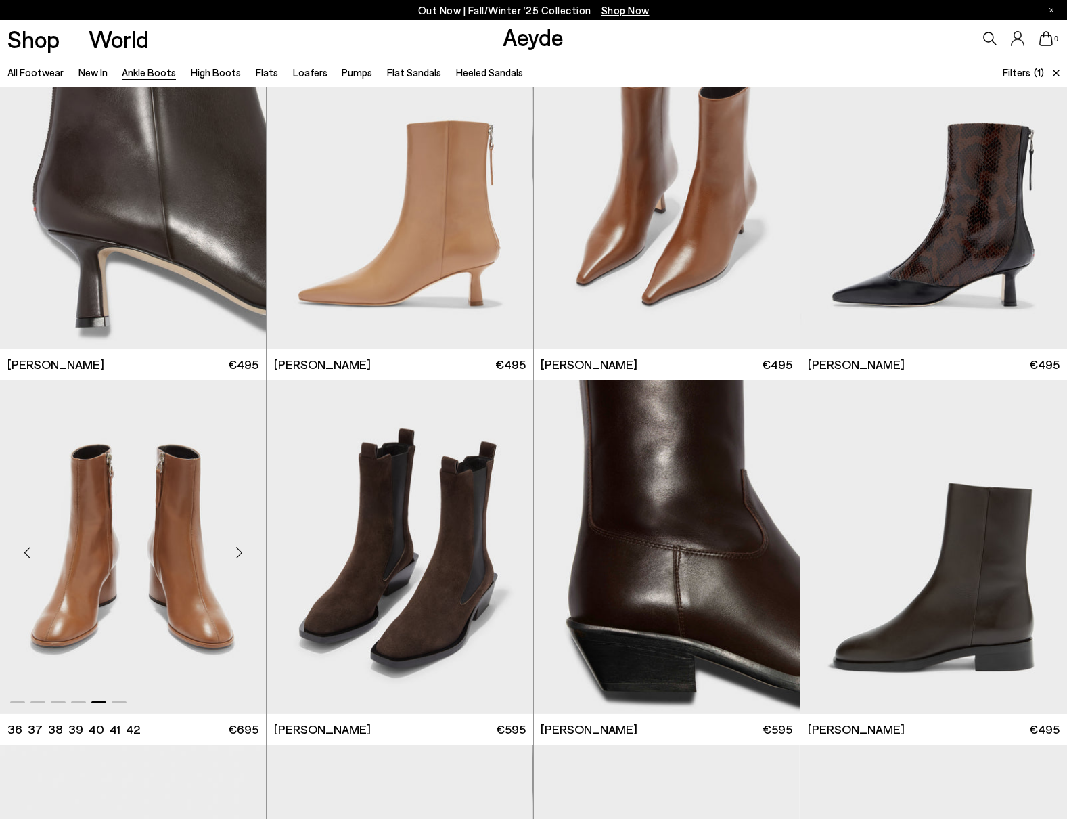
click at [241, 551] on div "Next slide" at bounding box center [239, 552] width 41 height 41
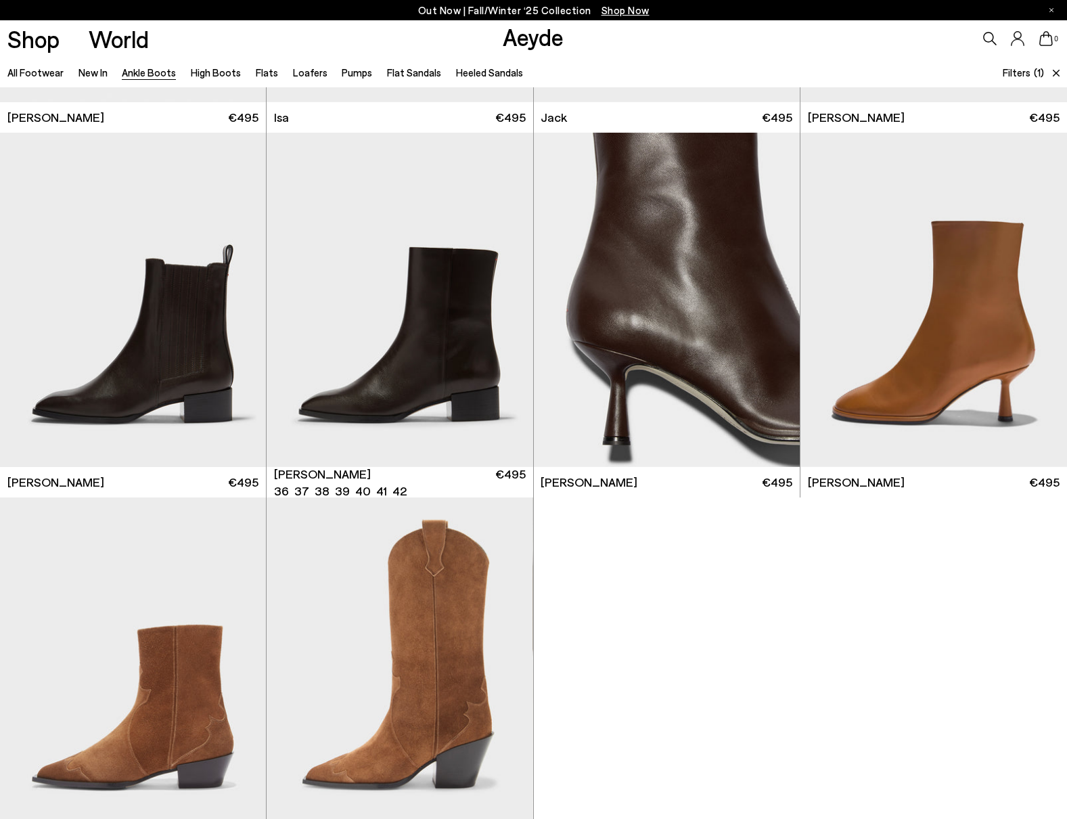
scroll to position [2911, 0]
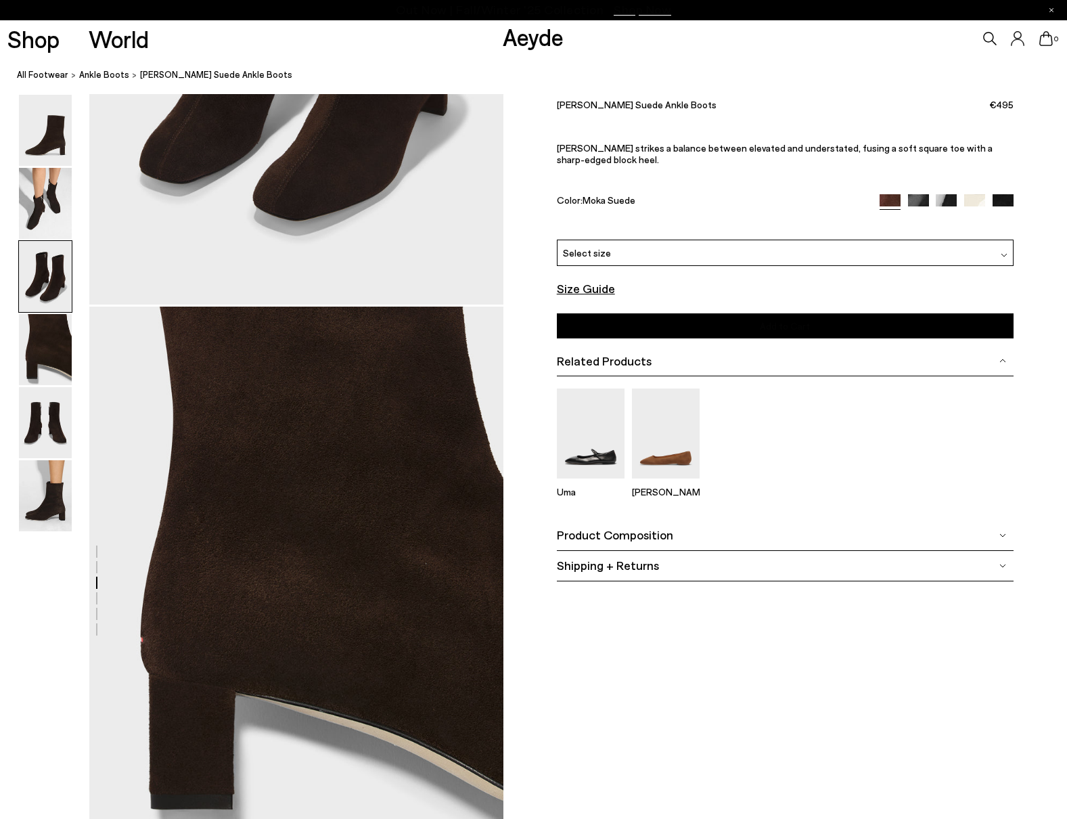
scroll to position [1650, 0]
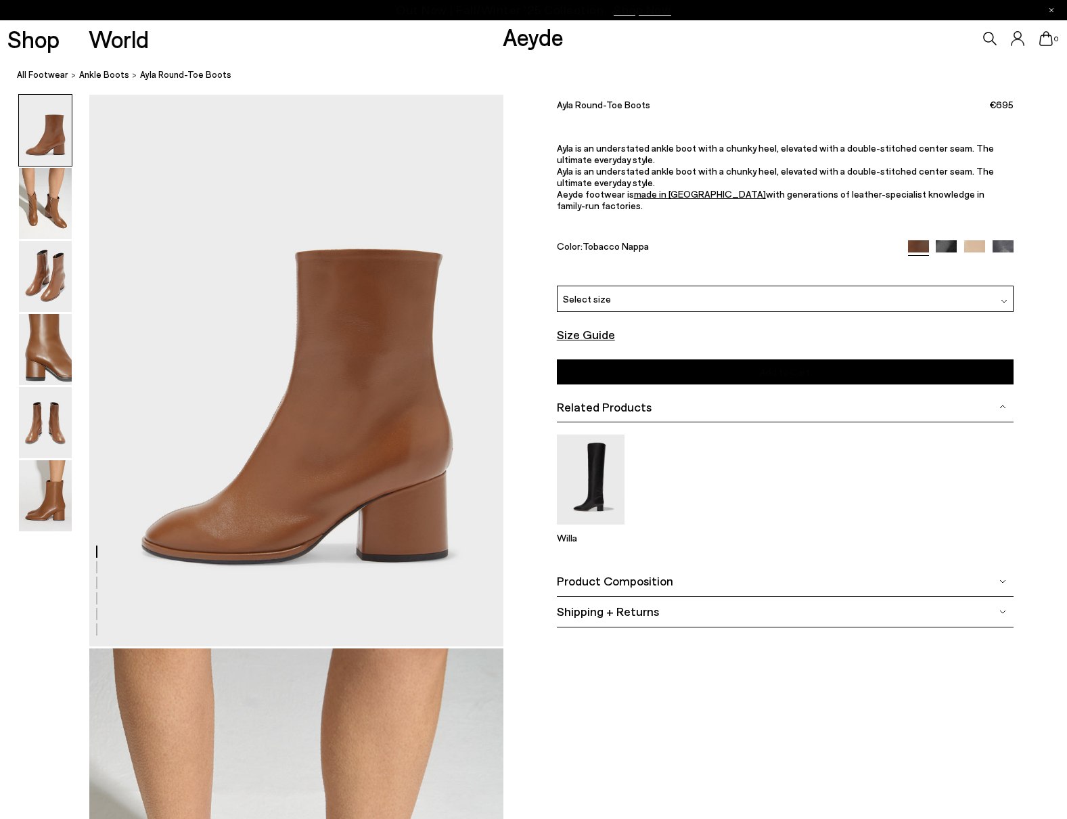
scroll to position [248, 0]
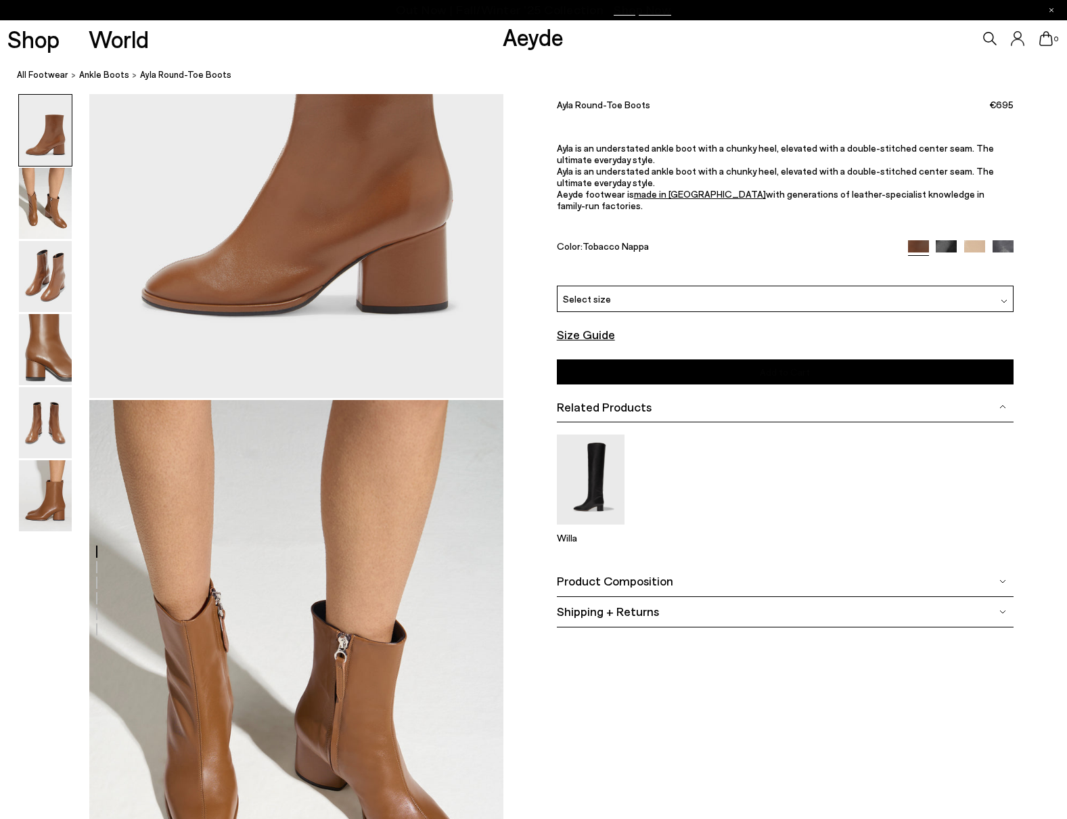
click at [753, 286] on div "Select size" at bounding box center [785, 299] width 457 height 26
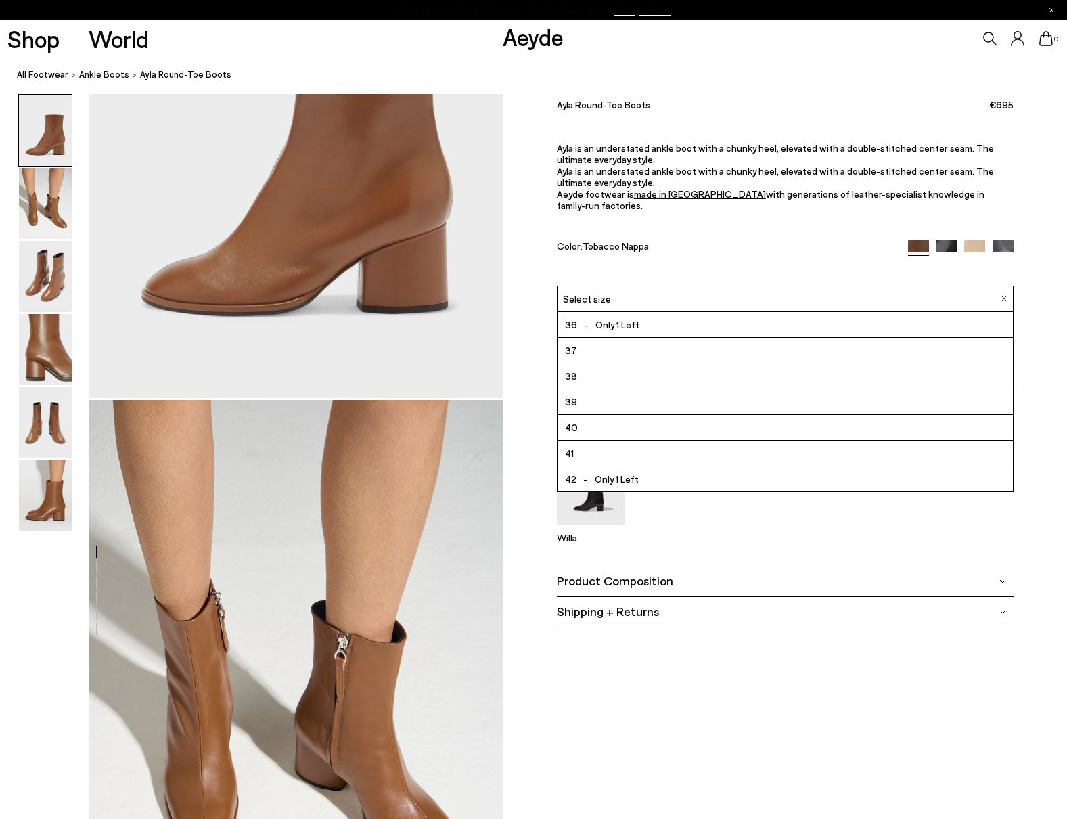
click at [672, 391] on li "39" at bounding box center [786, 402] width 456 height 26
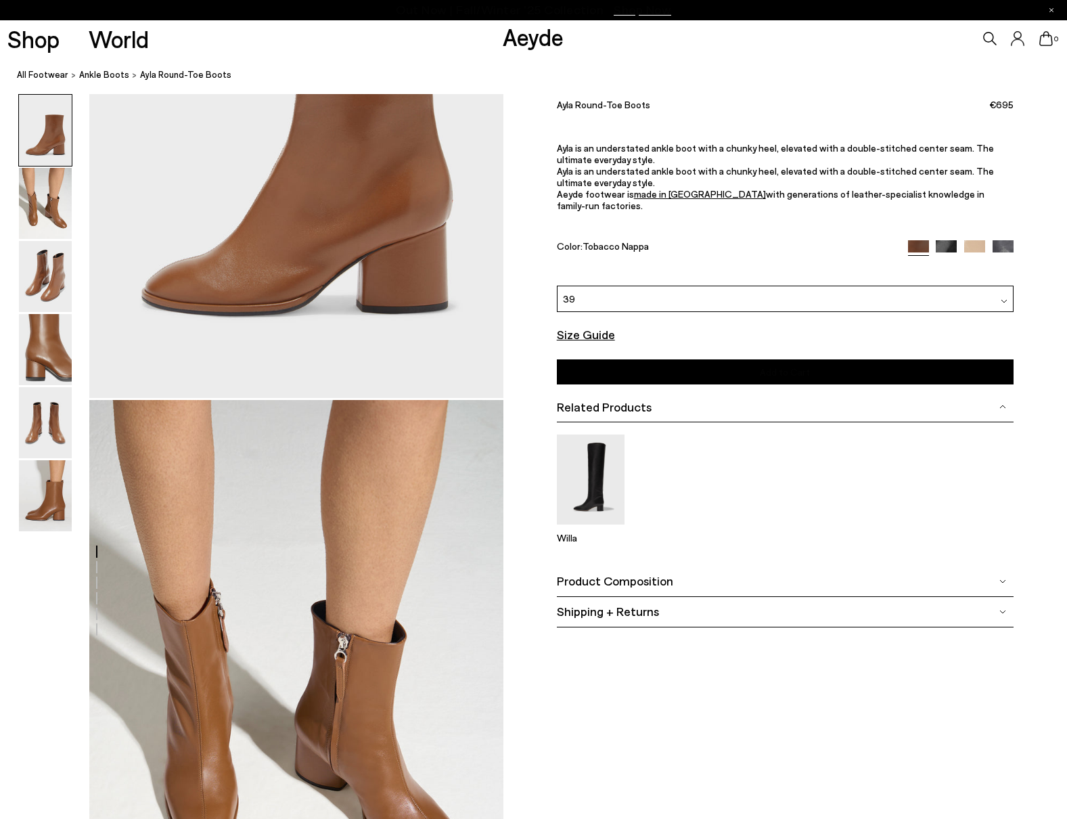
click at [787, 366] on font "Add to Cart" at bounding box center [785, 372] width 50 height 12
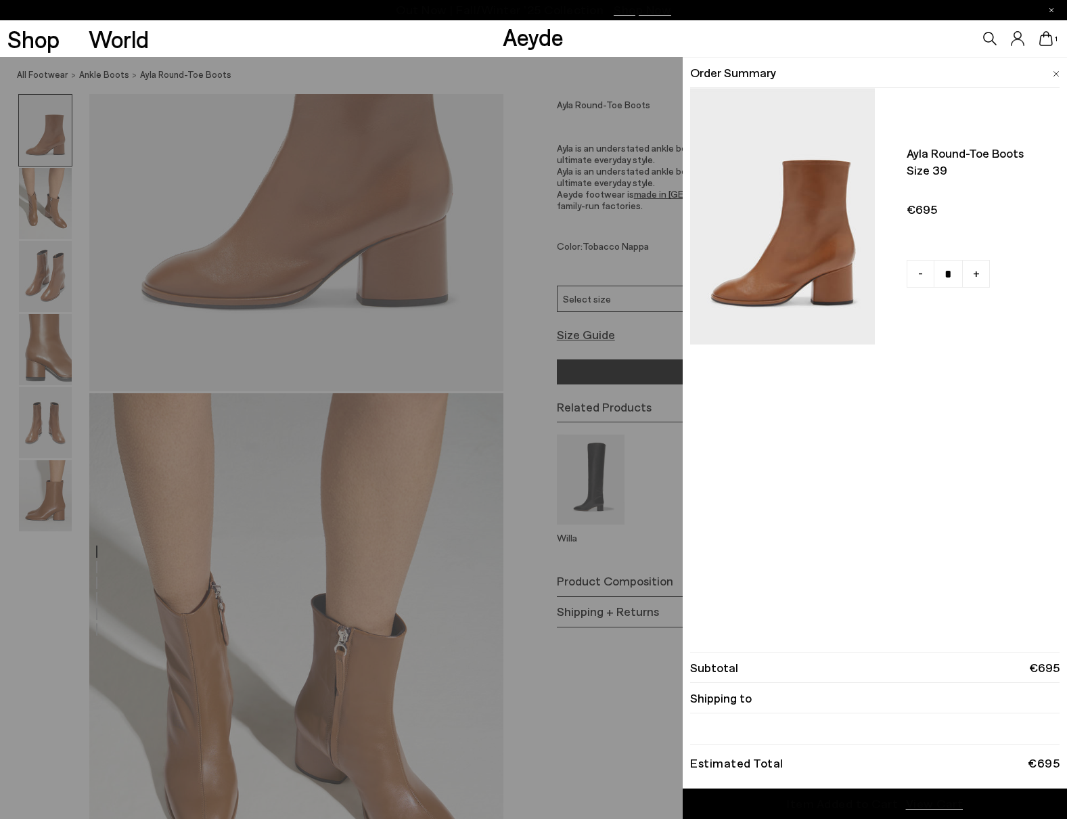
scroll to position [341, 0]
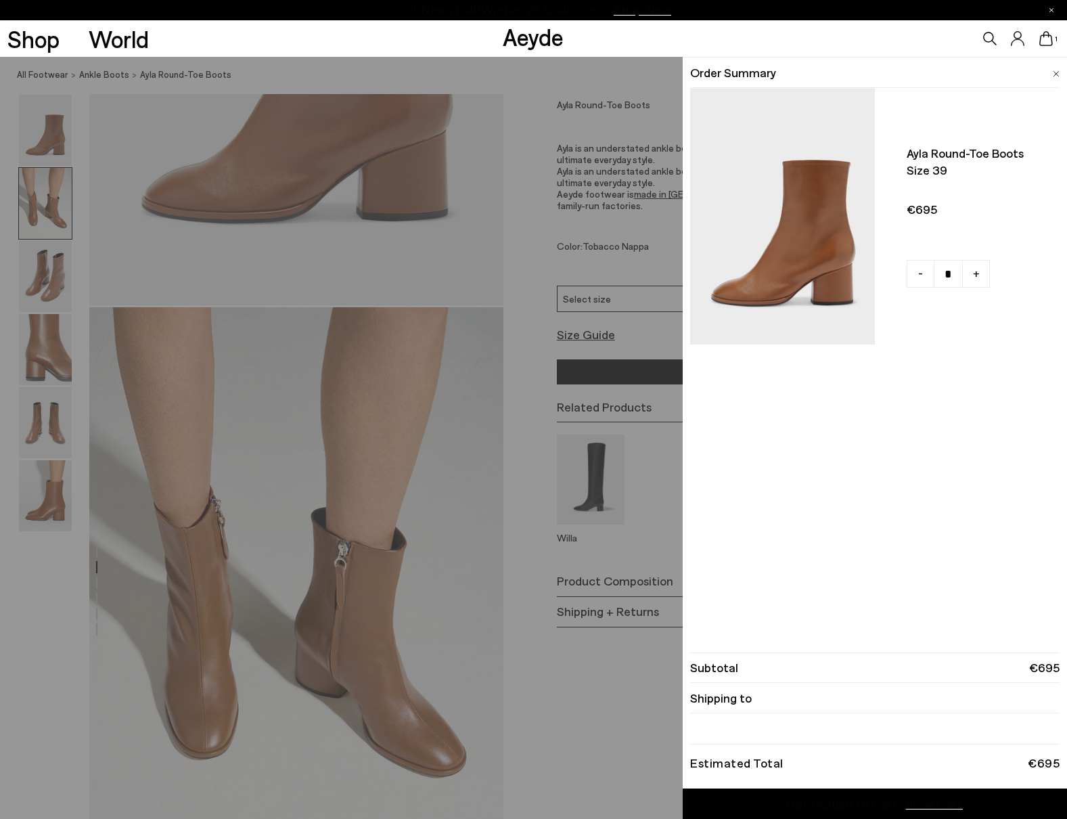
click at [571, 736] on div "Quick Add Color Size View Details Order Summary Ayla round-toe boots Size 39" at bounding box center [533, 438] width 1067 height 762
